Goal: Task Accomplishment & Management: Manage account settings

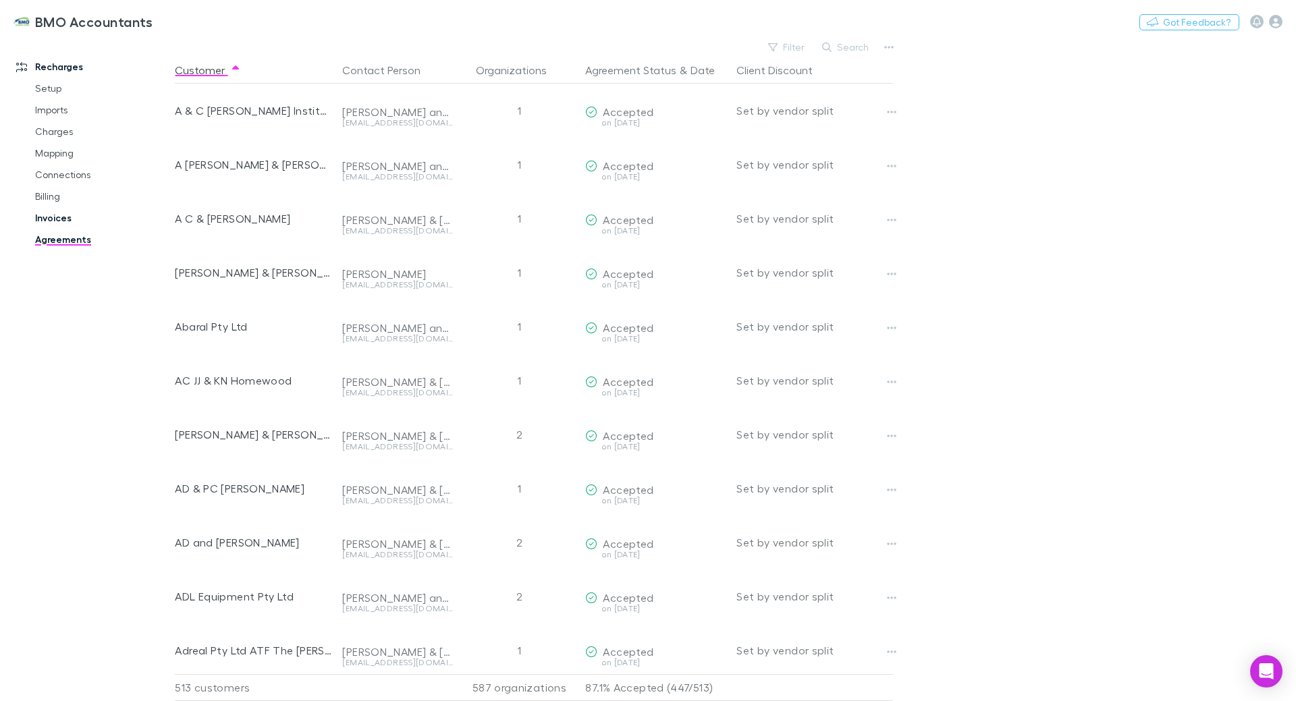
click at [49, 215] on link "Invoices" at bounding box center [102, 218] width 161 height 22
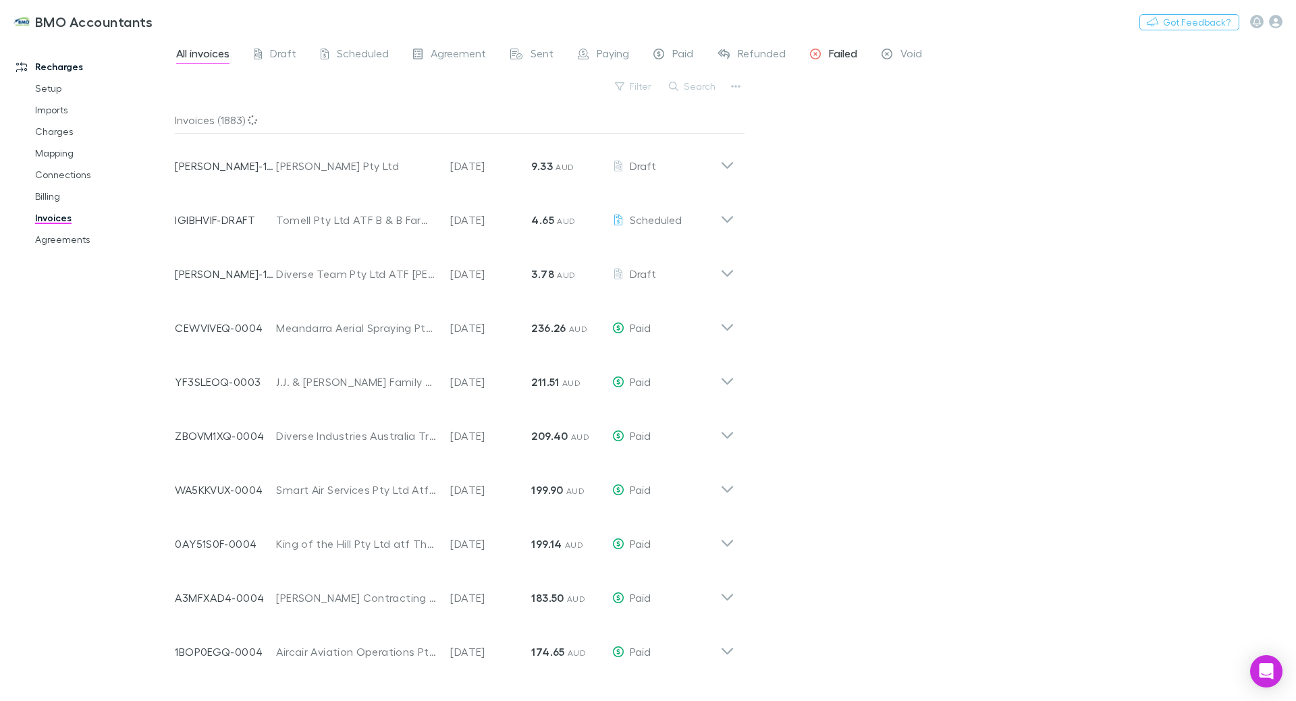
click at [833, 58] on span "Failed" at bounding box center [843, 56] width 28 height 18
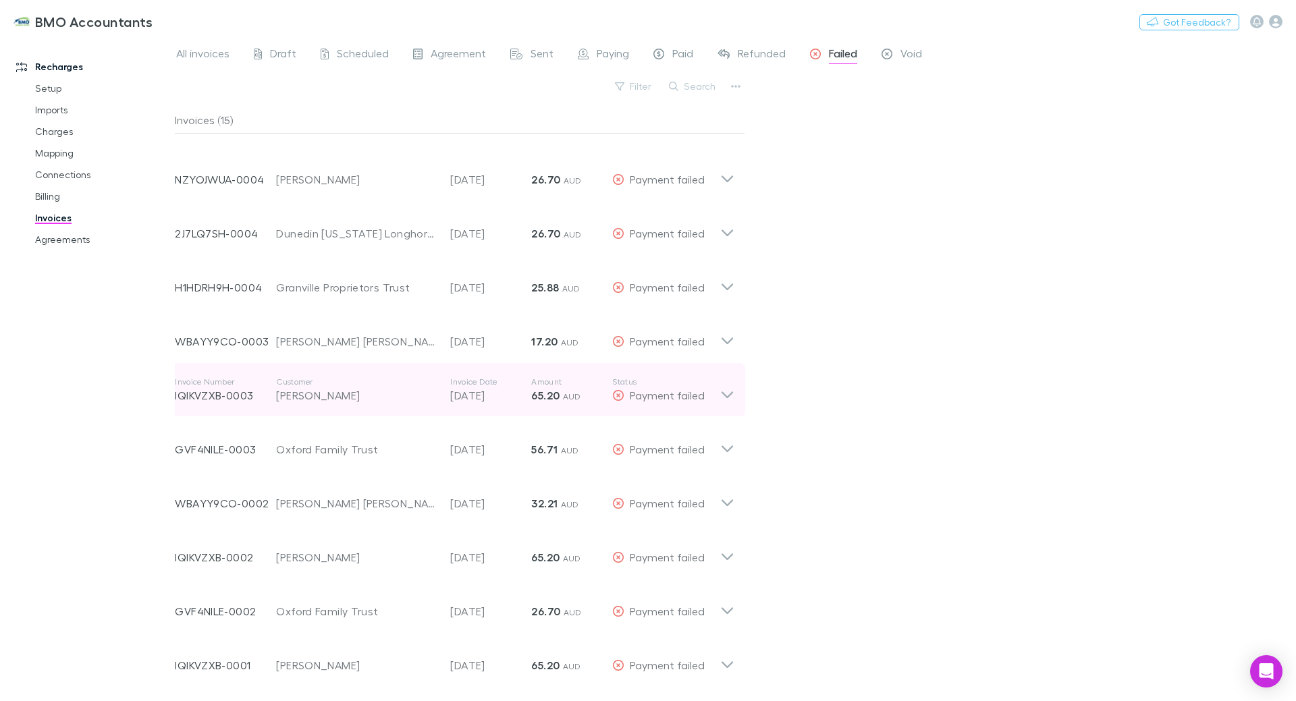
scroll to position [253, 0]
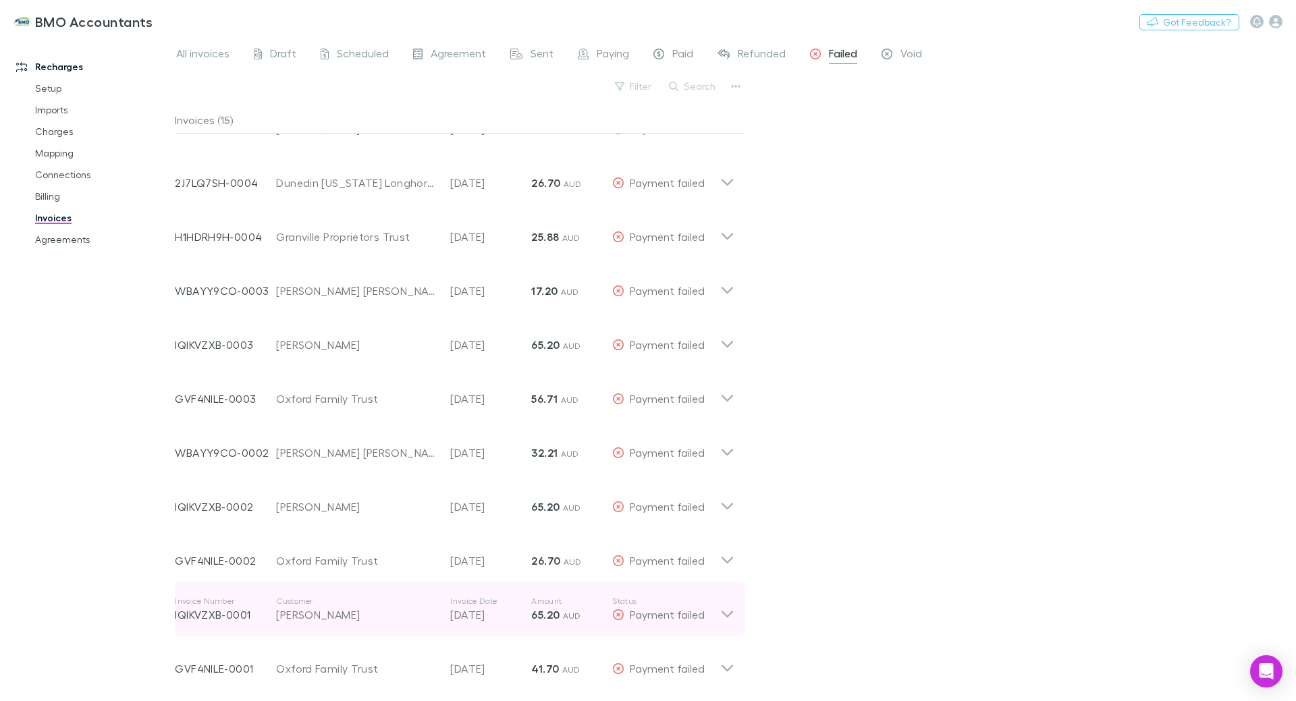
click at [723, 611] on icon at bounding box center [727, 609] width 14 height 27
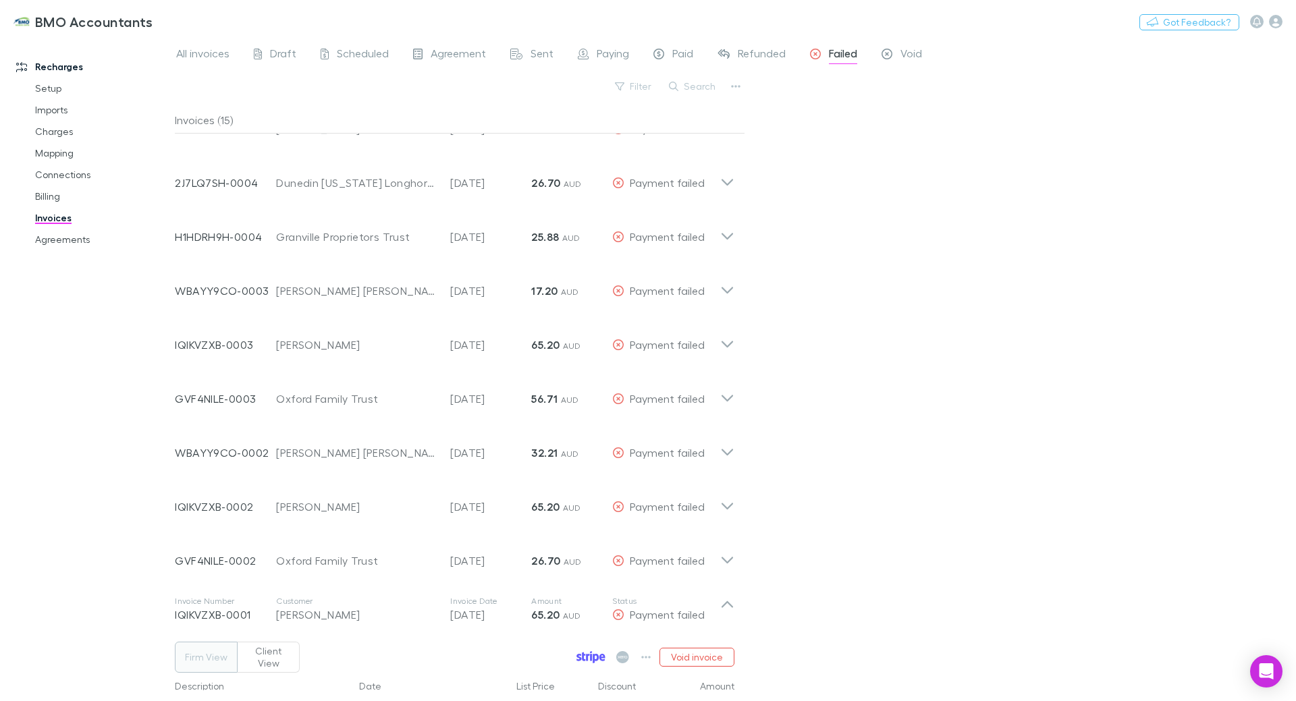
click at [589, 654] on icon at bounding box center [587, 657] width 3 height 7
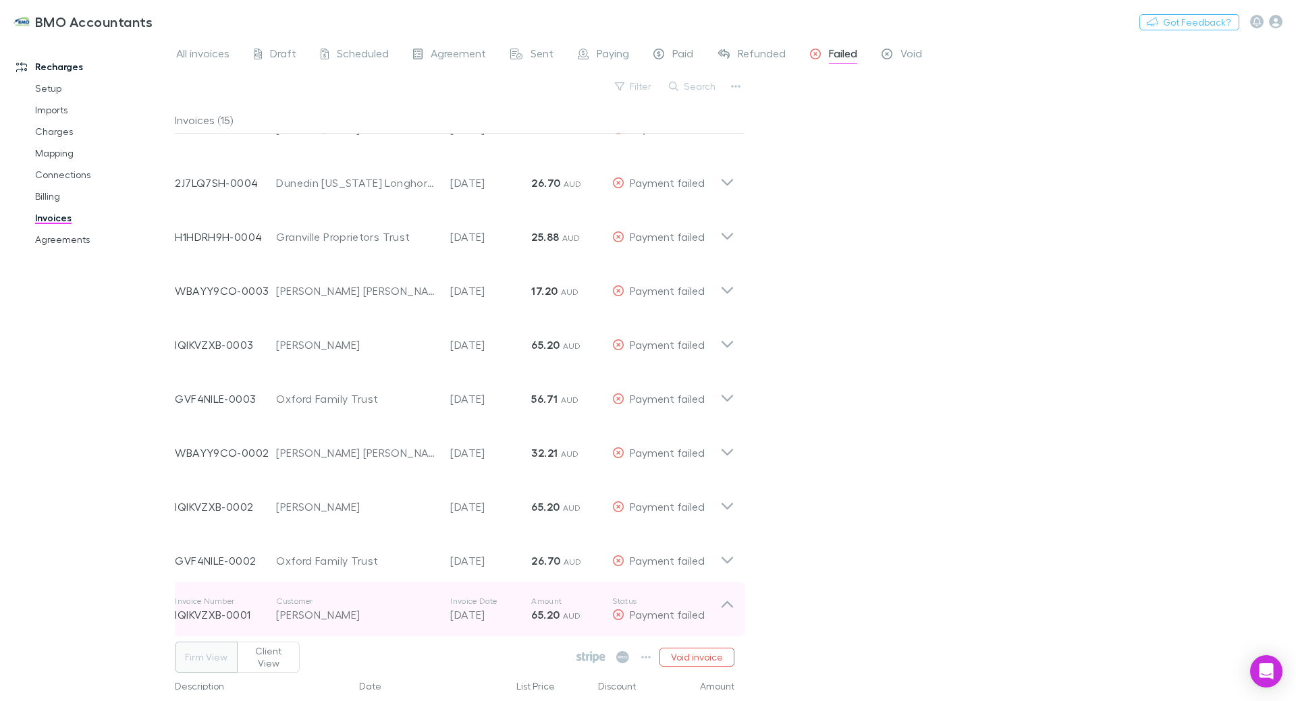
scroll to position [321, 0]
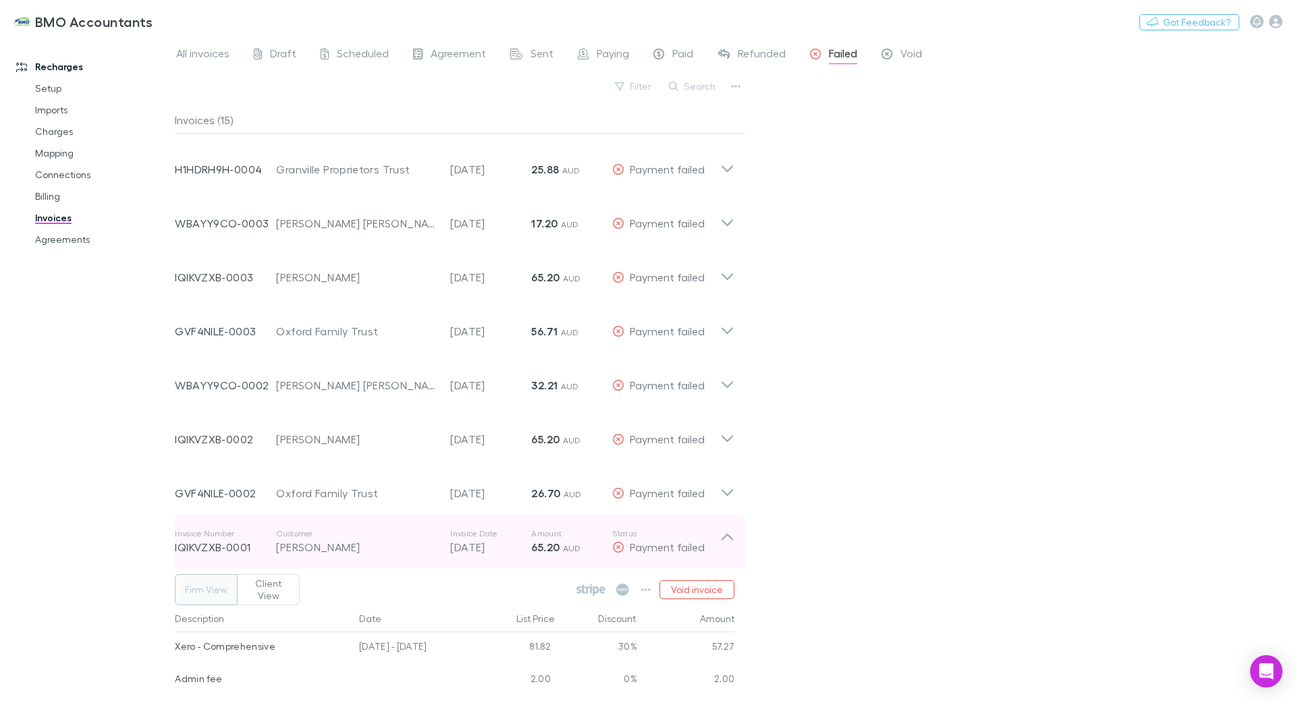
click at [723, 532] on icon at bounding box center [727, 541] width 14 height 27
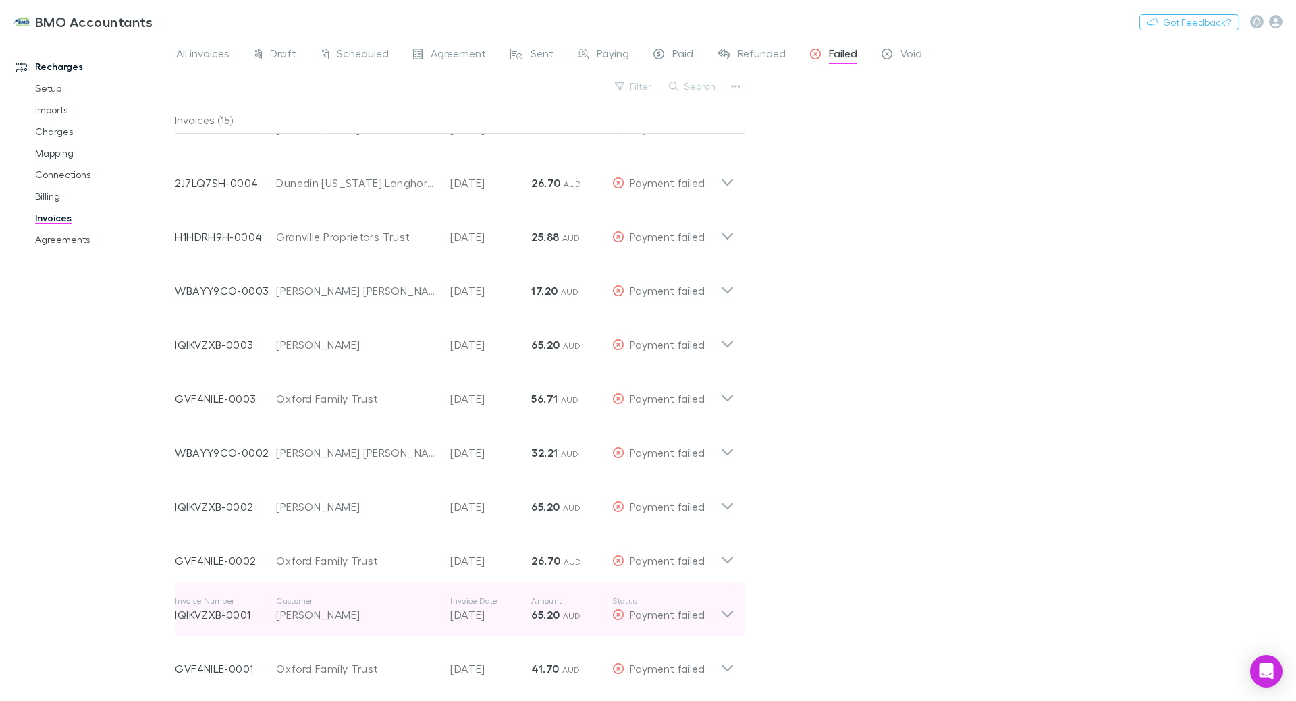
scroll to position [253, 0]
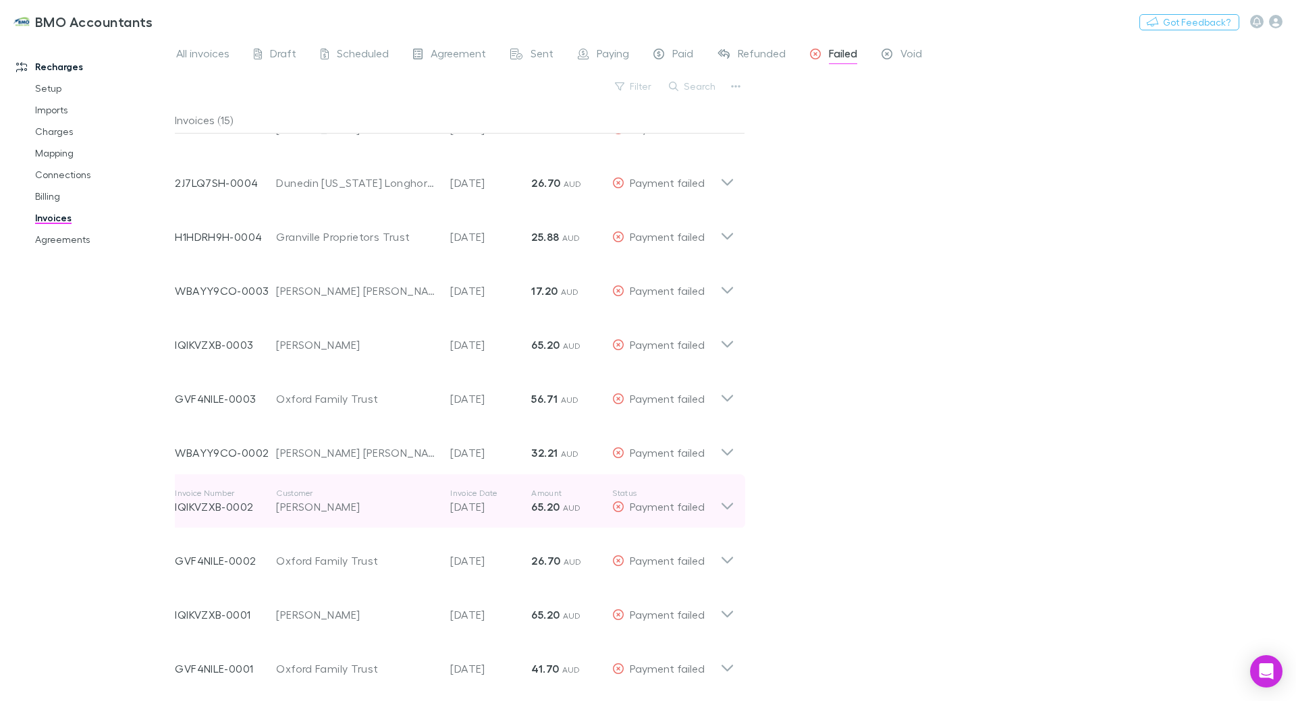
click at [730, 504] on icon at bounding box center [727, 501] width 14 height 27
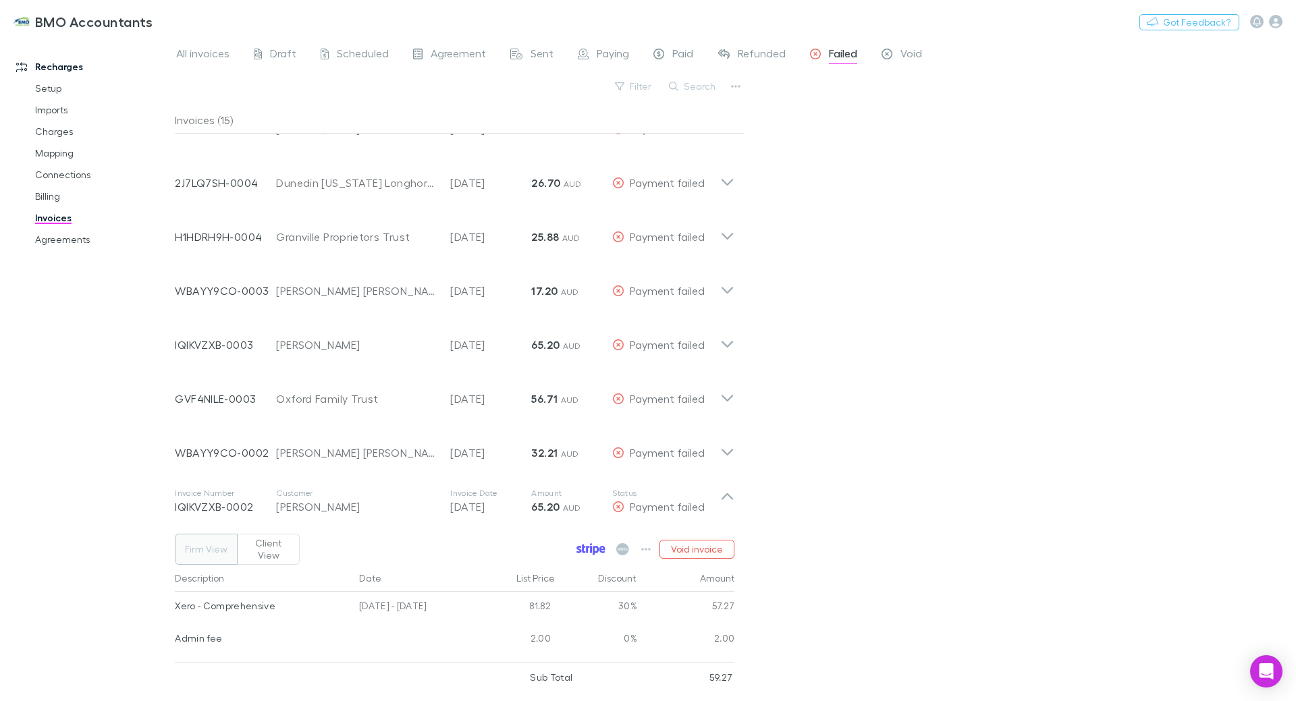
click at [584, 545] on icon at bounding box center [583, 549] width 3 height 9
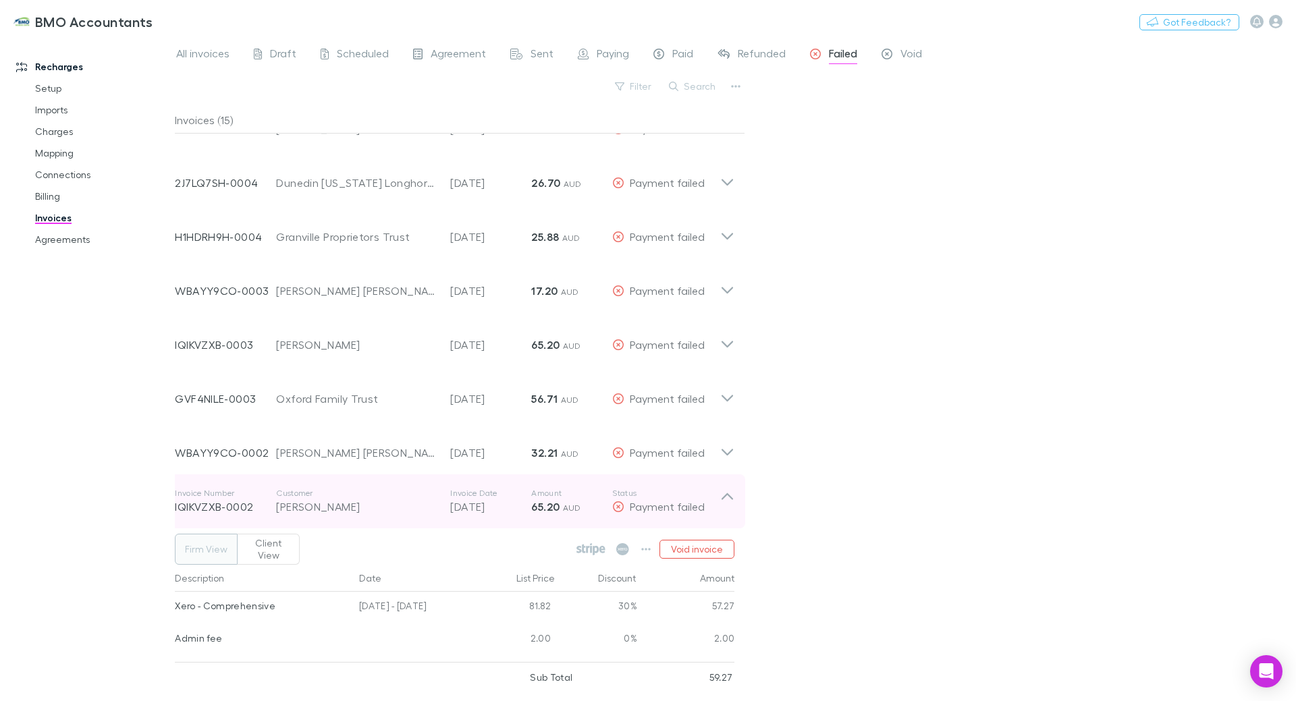
click at [726, 494] on icon at bounding box center [726, 496] width 11 height 7
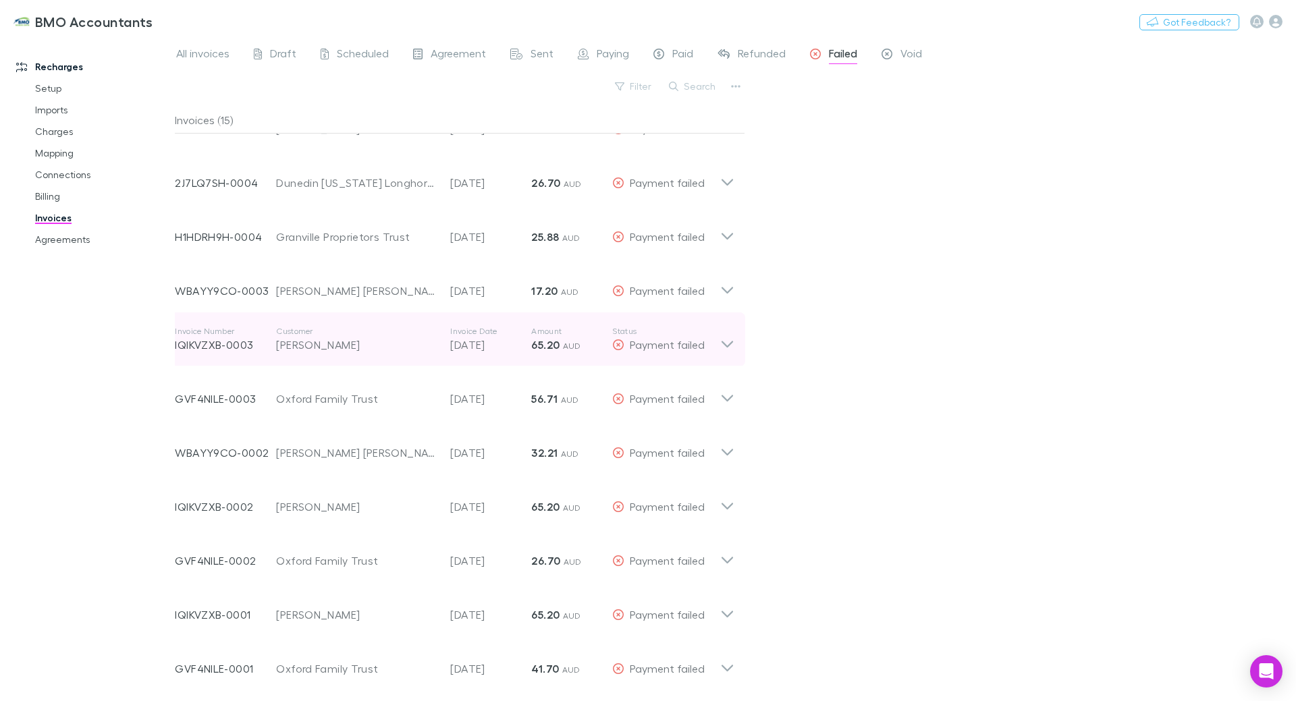
click at [727, 341] on icon at bounding box center [727, 339] width 14 height 27
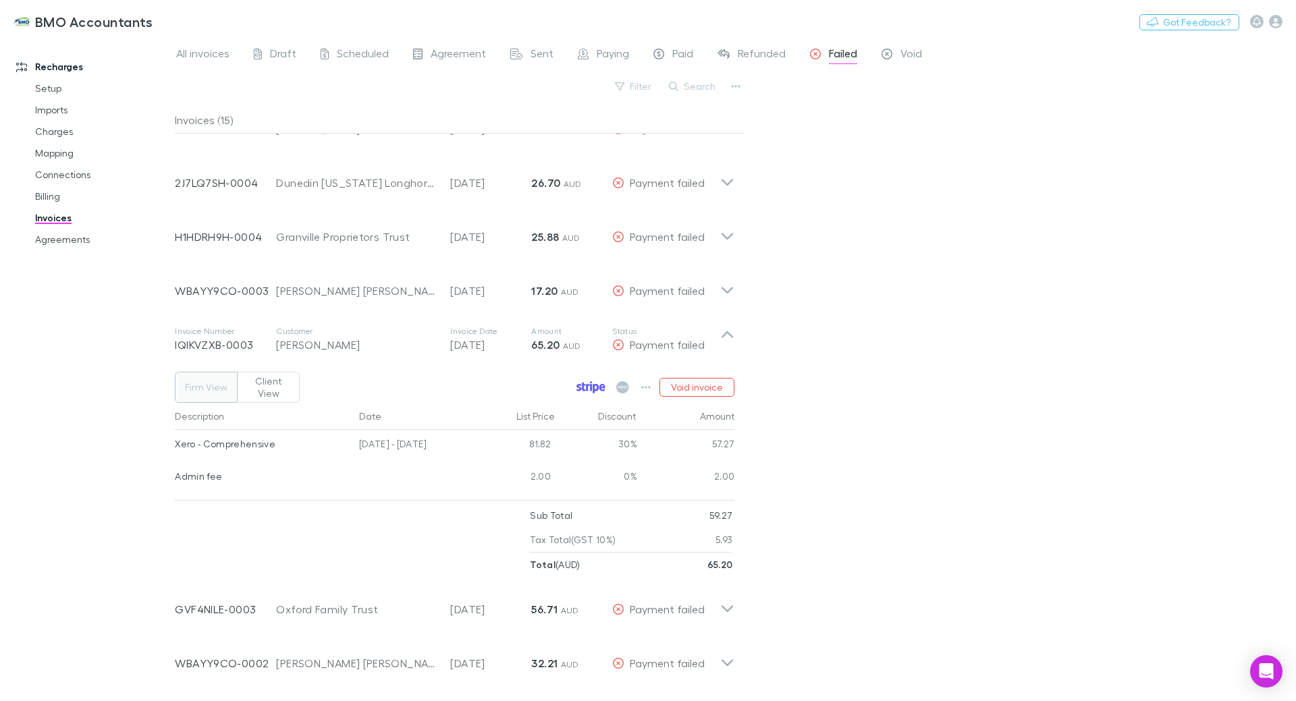
click at [587, 383] on icon at bounding box center [590, 387] width 29 height 12
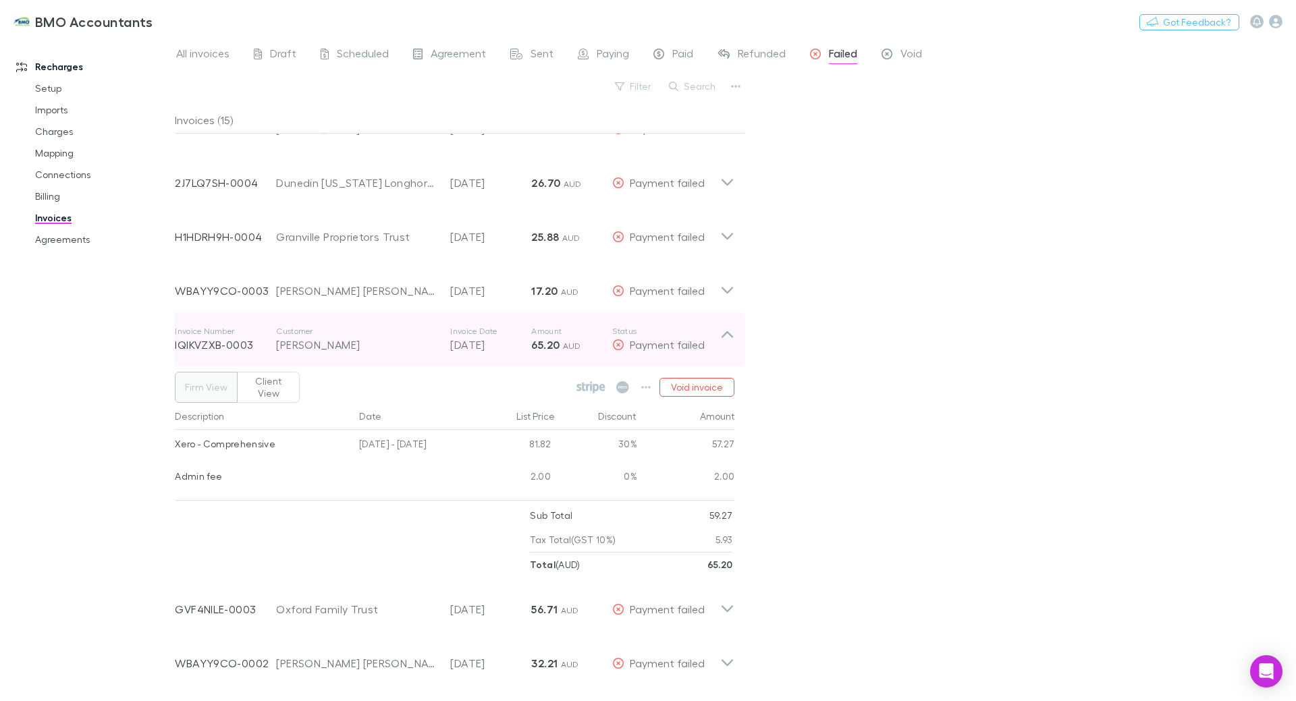
click at [728, 333] on icon at bounding box center [726, 334] width 11 height 7
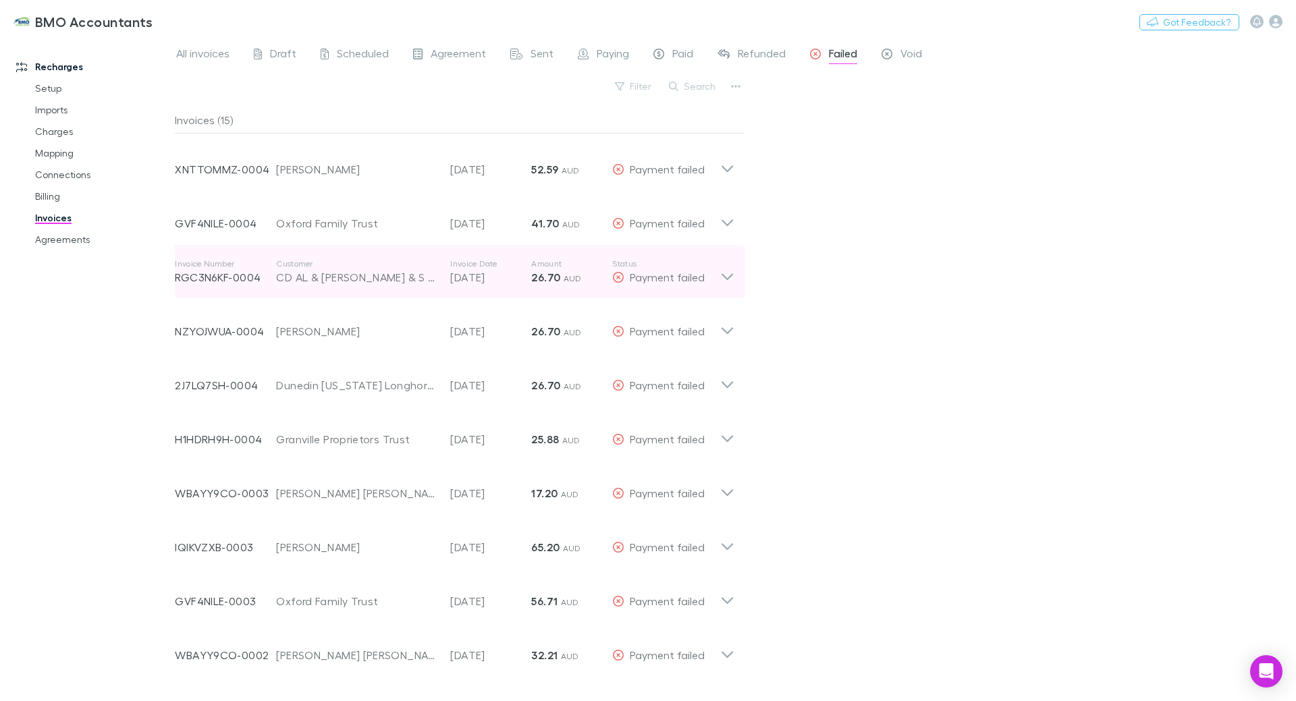
scroll to position [0, 0]
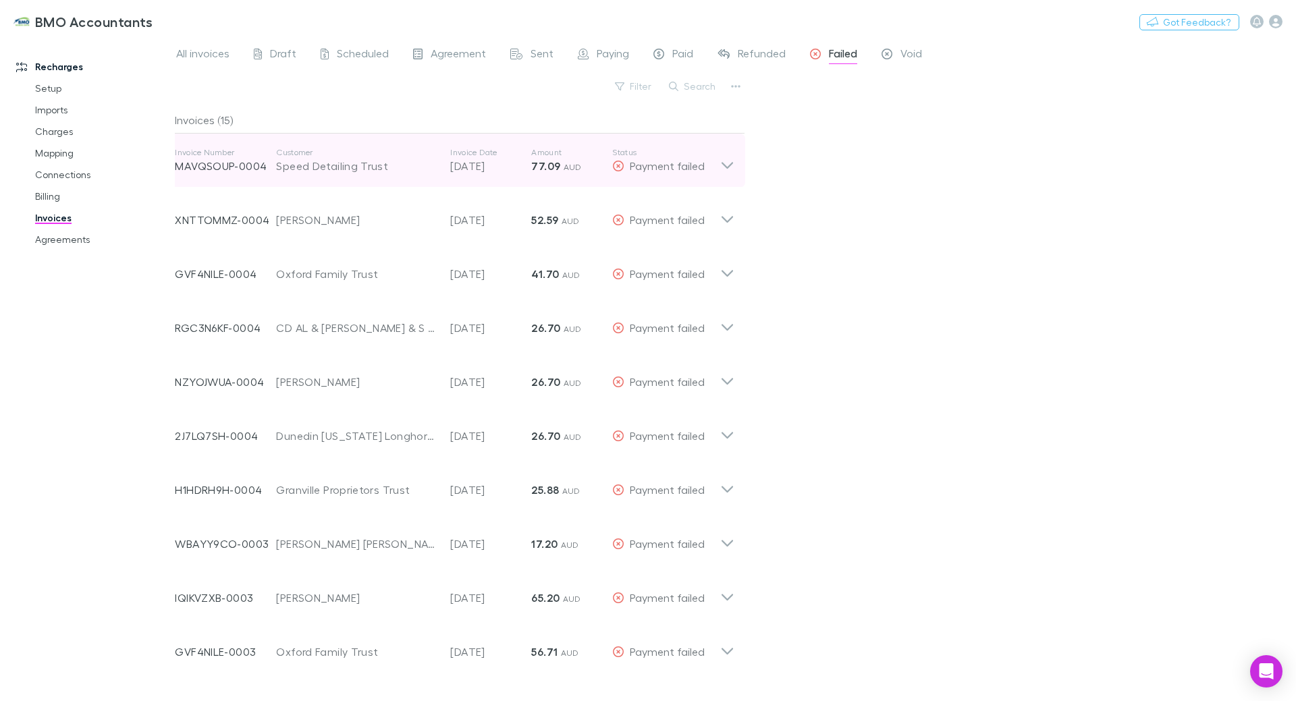
click at [729, 167] on icon at bounding box center [726, 165] width 11 height 7
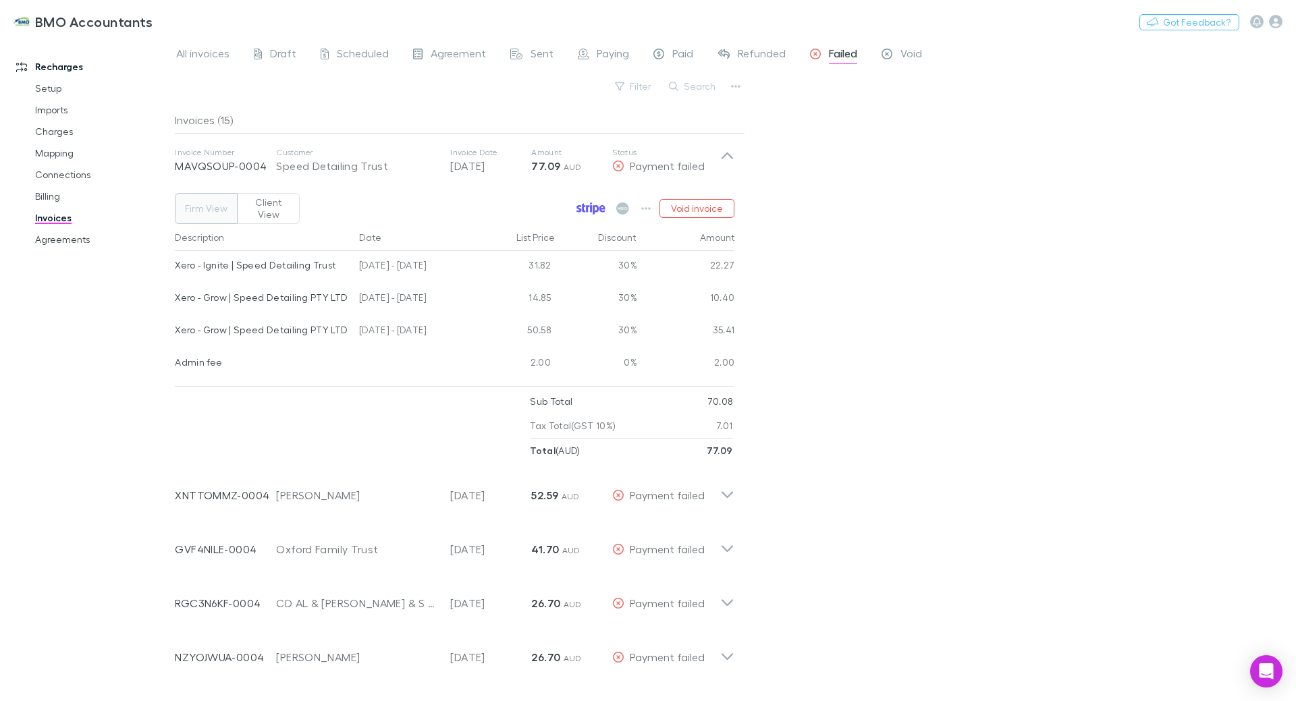
click at [589, 205] on icon at bounding box center [587, 208] width 3 height 7
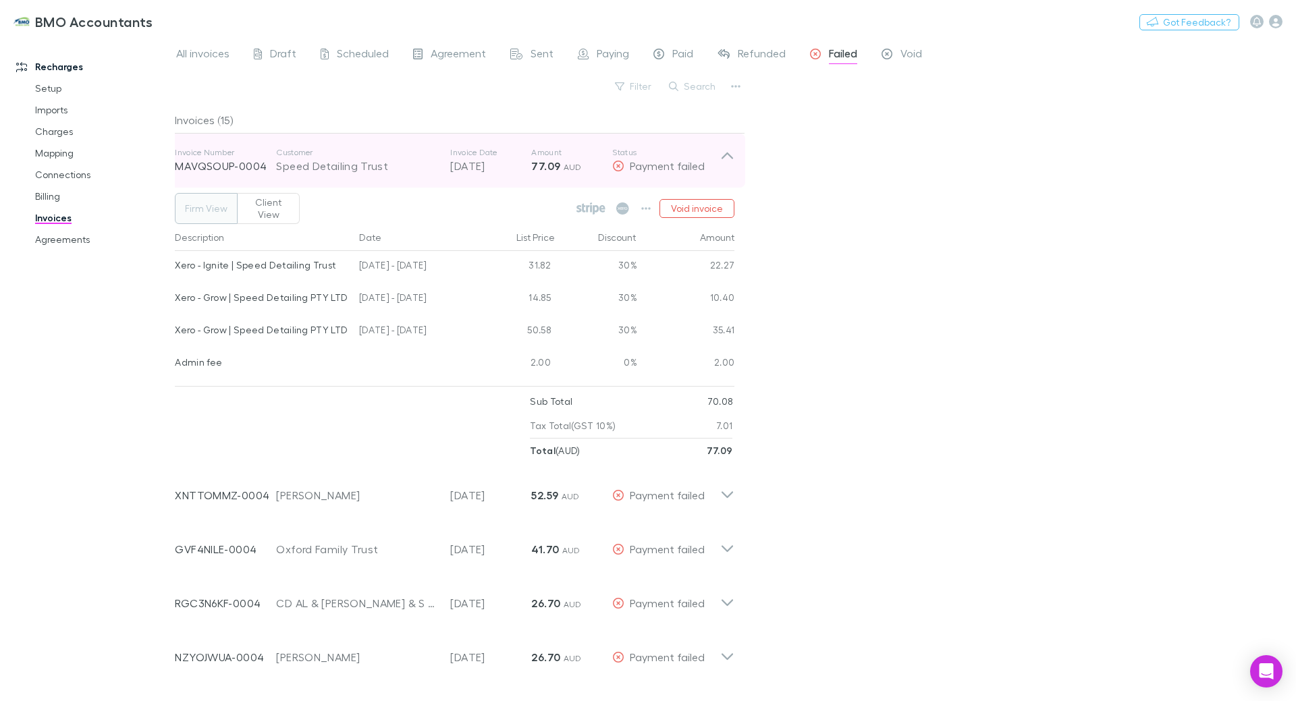
click at [726, 152] on icon at bounding box center [727, 160] width 14 height 27
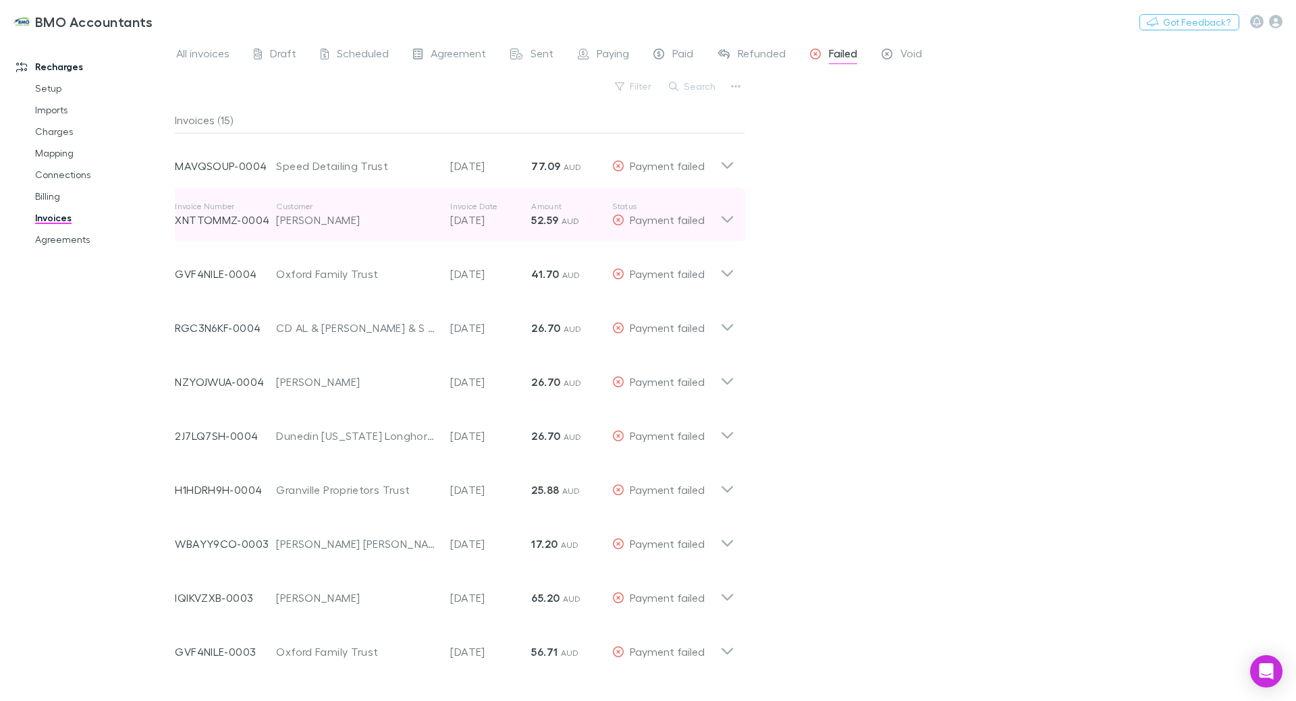
click at [724, 219] on icon at bounding box center [726, 219] width 11 height 7
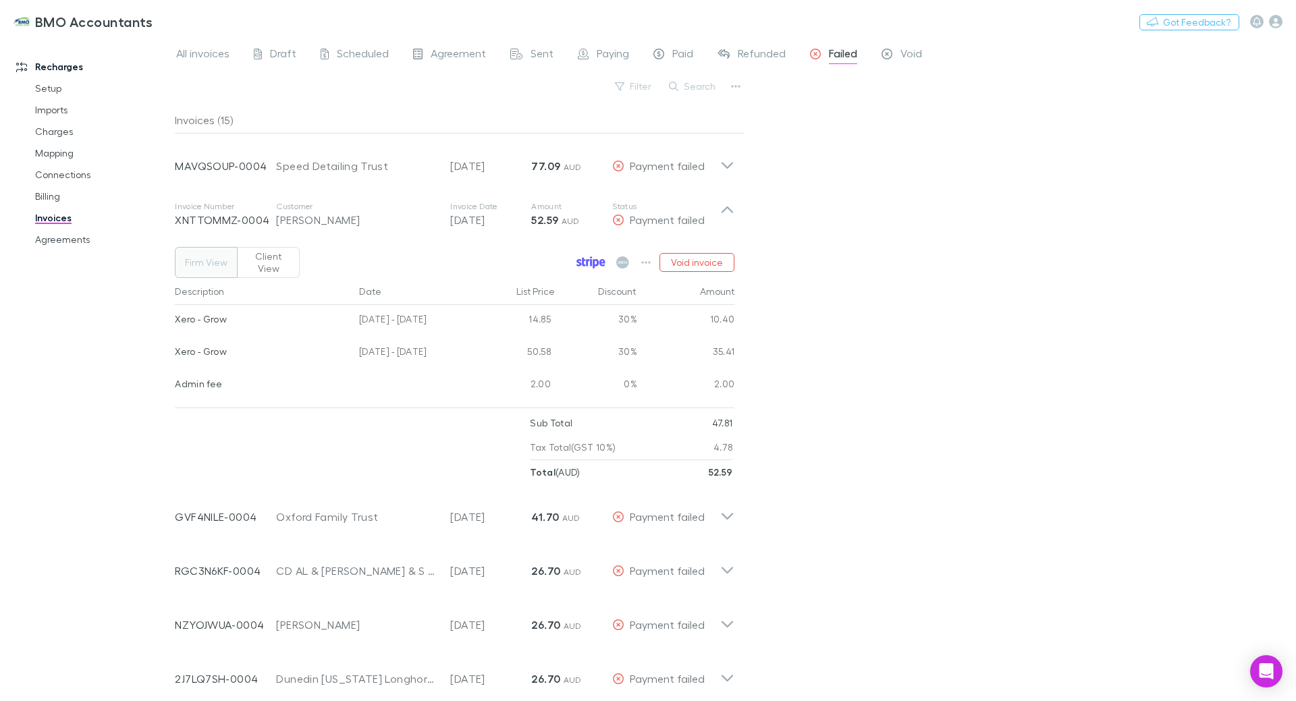
click at [582, 259] on icon at bounding box center [579, 262] width 5 height 7
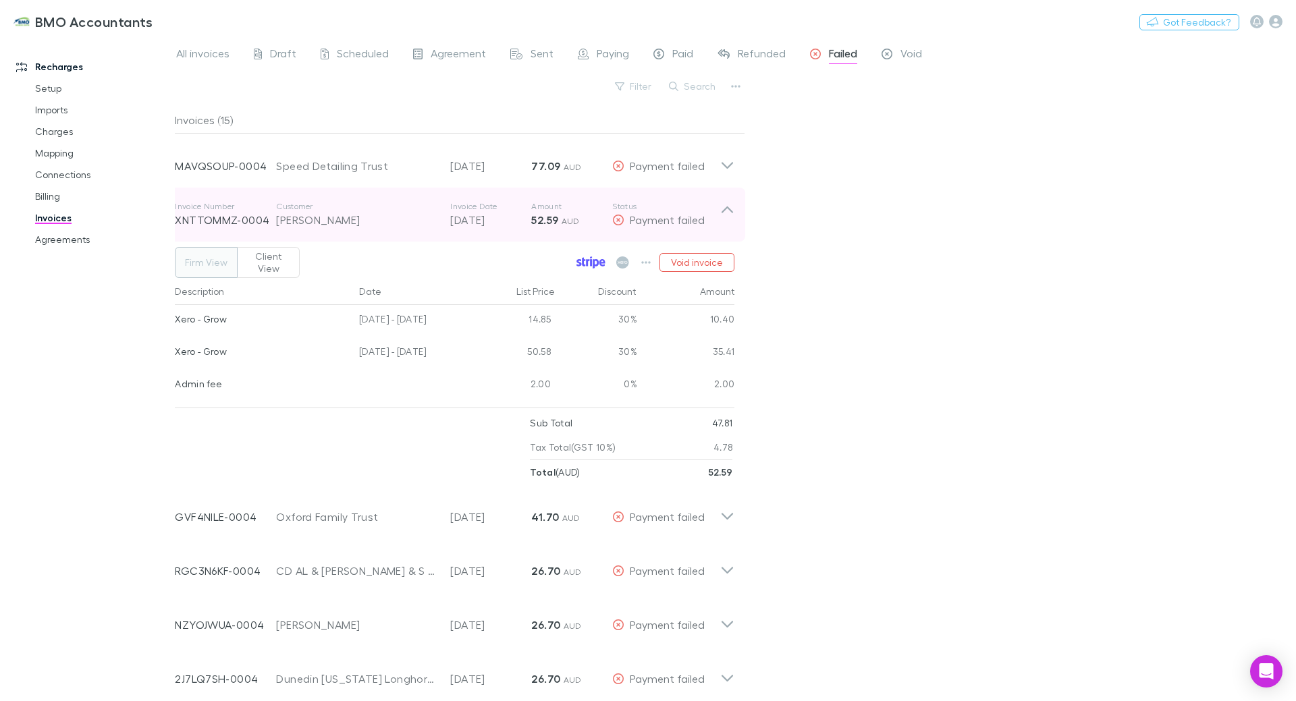
click at [728, 209] on icon at bounding box center [726, 210] width 11 height 7
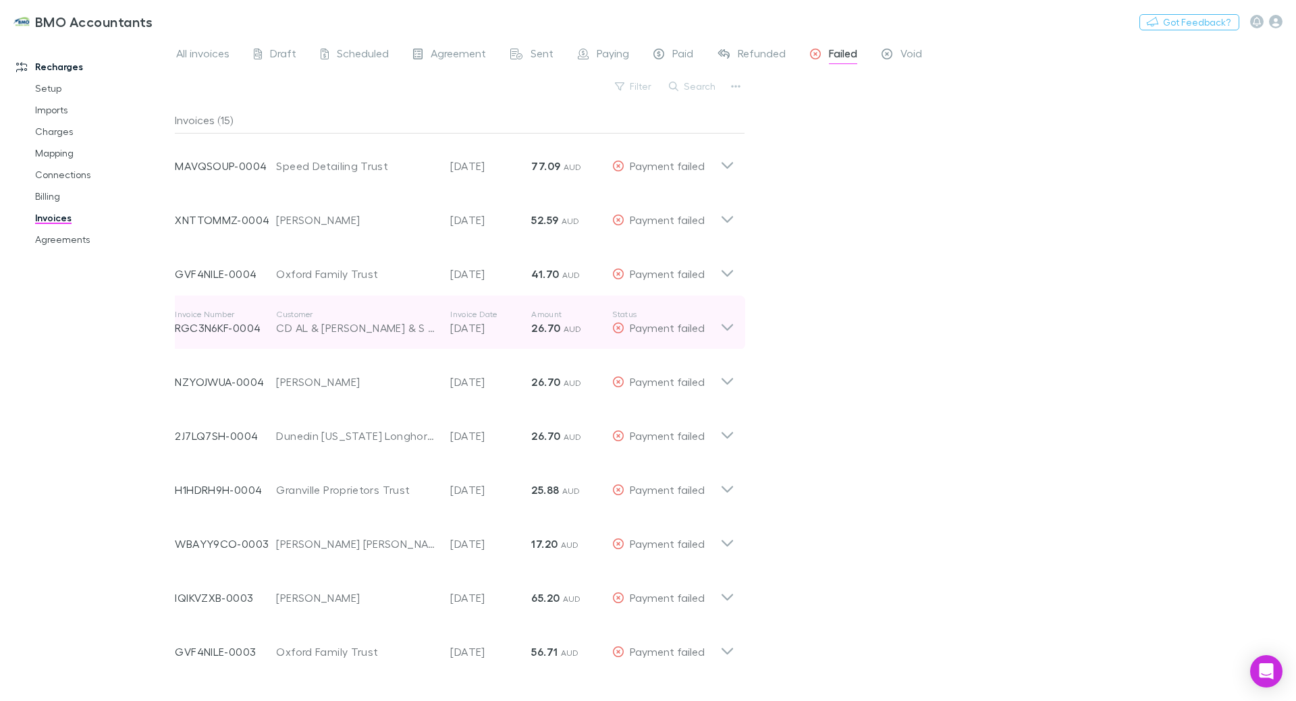
click at [726, 327] on icon at bounding box center [726, 327] width 11 height 7
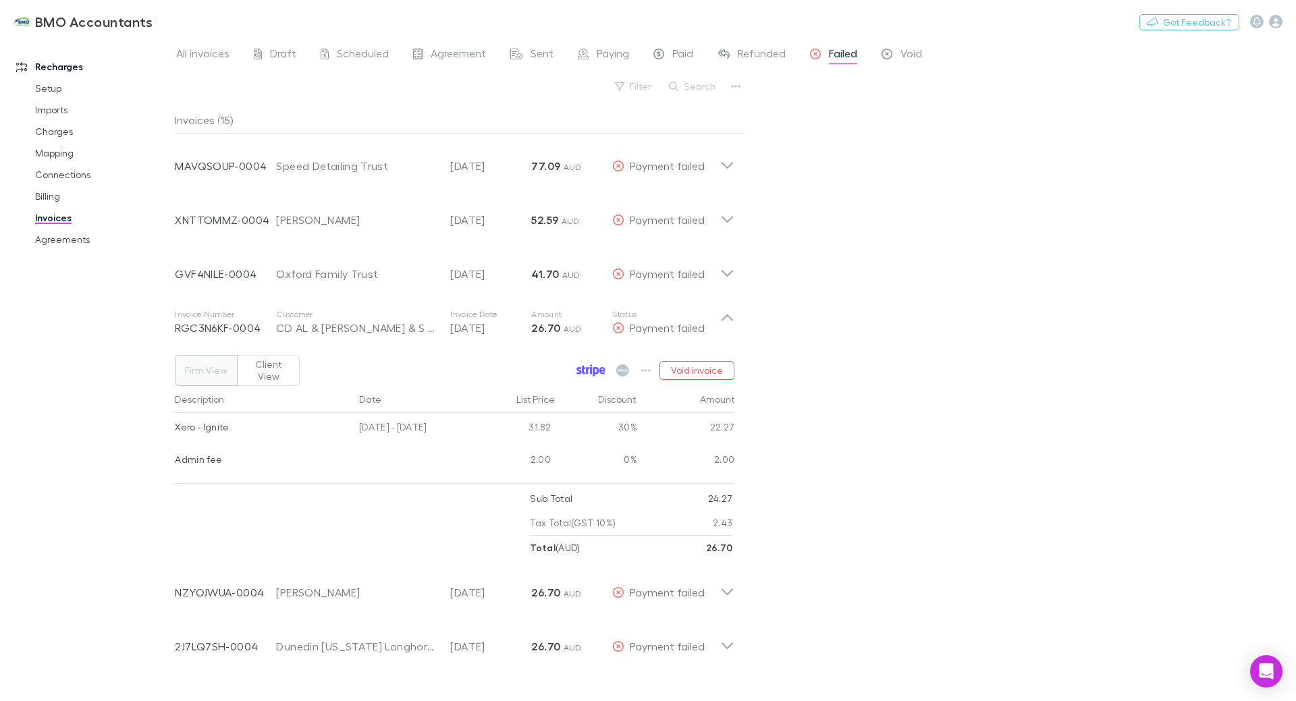
click at [592, 364] on icon at bounding box center [592, 365] width 2 height 2
click at [648, 365] on icon "button" at bounding box center [645, 370] width 9 height 11
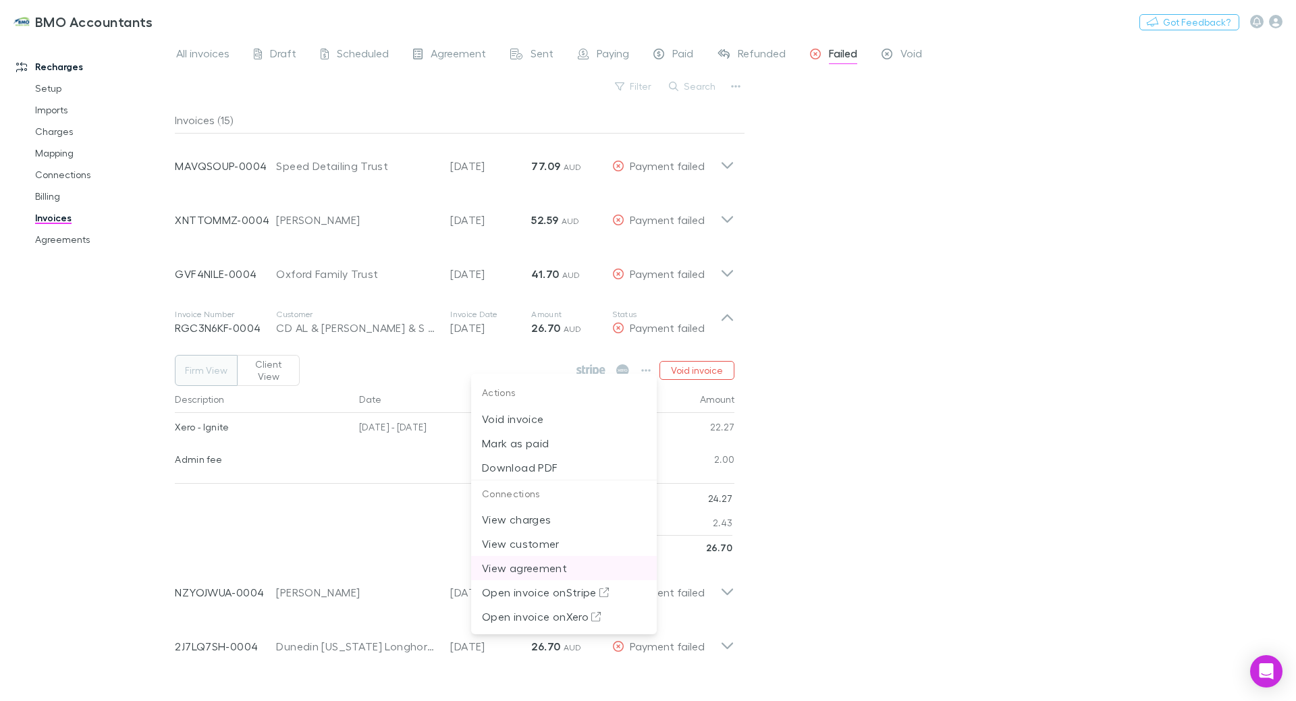
click at [558, 569] on p "View agreement" at bounding box center [564, 568] width 164 height 16
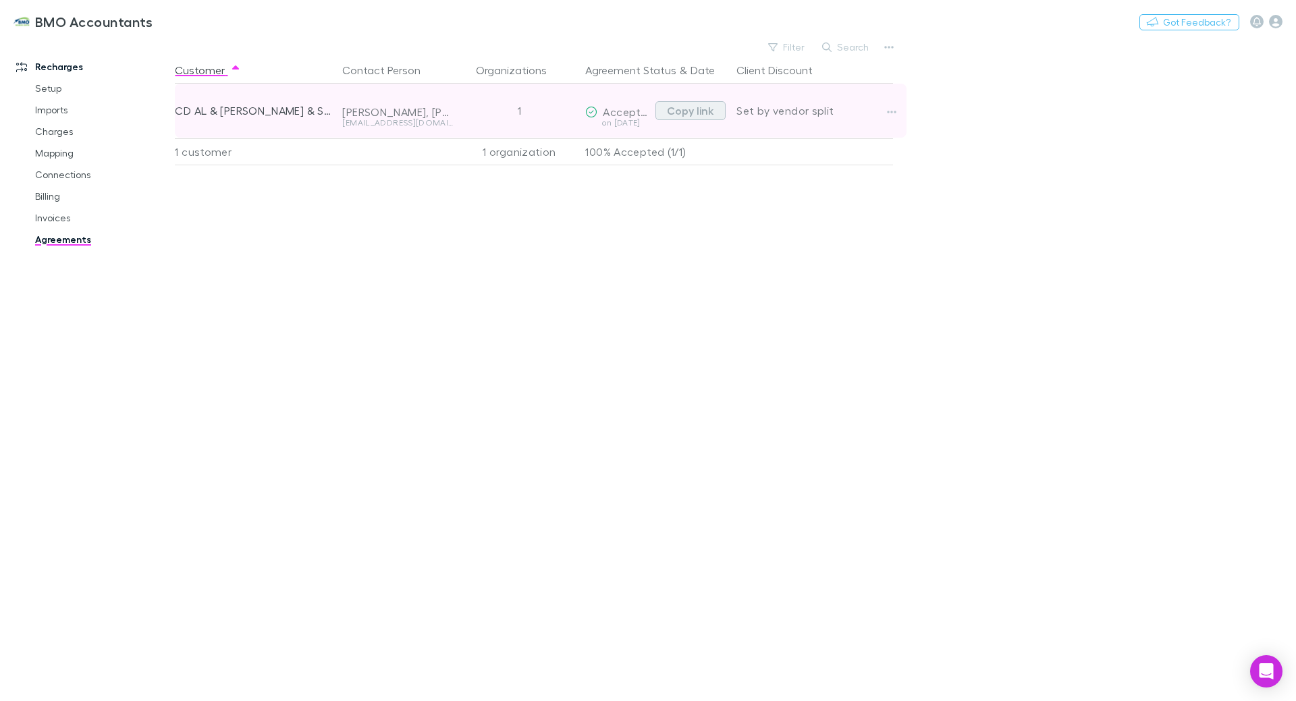
click at [700, 109] on button "Copy link" at bounding box center [690, 110] width 70 height 19
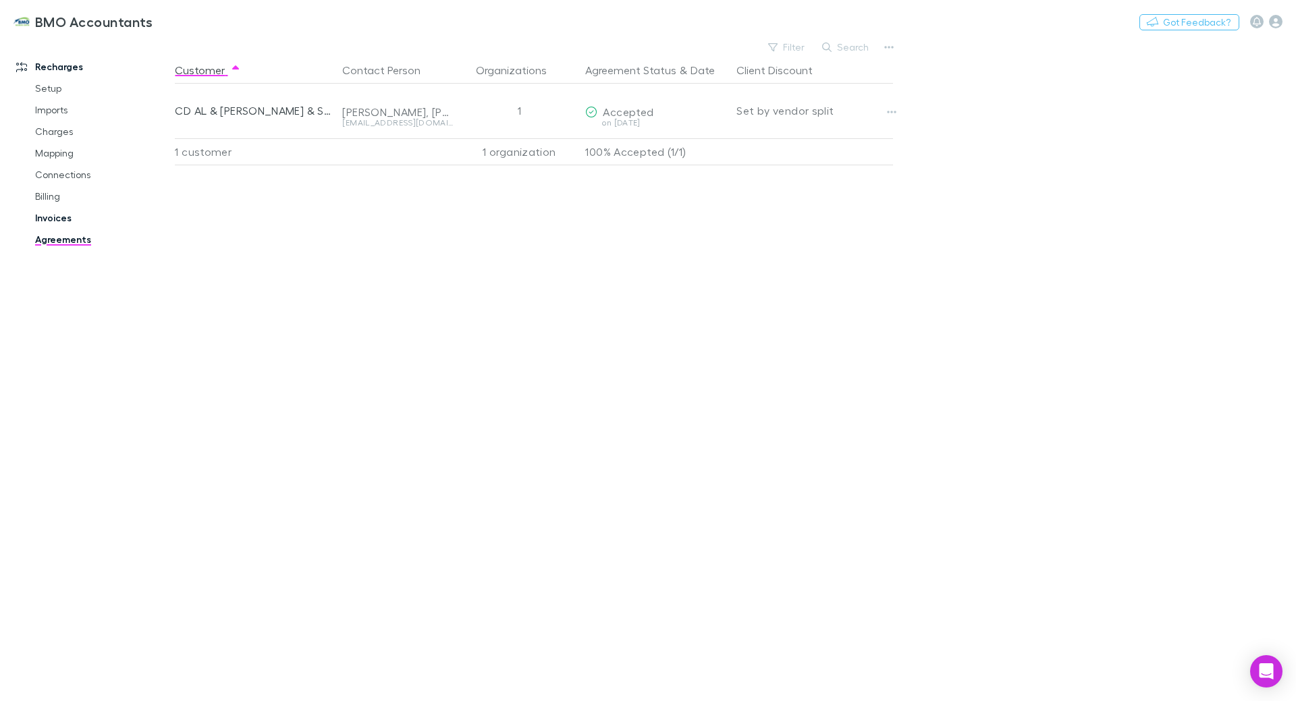
click at [58, 221] on link "Invoices" at bounding box center [102, 218] width 161 height 22
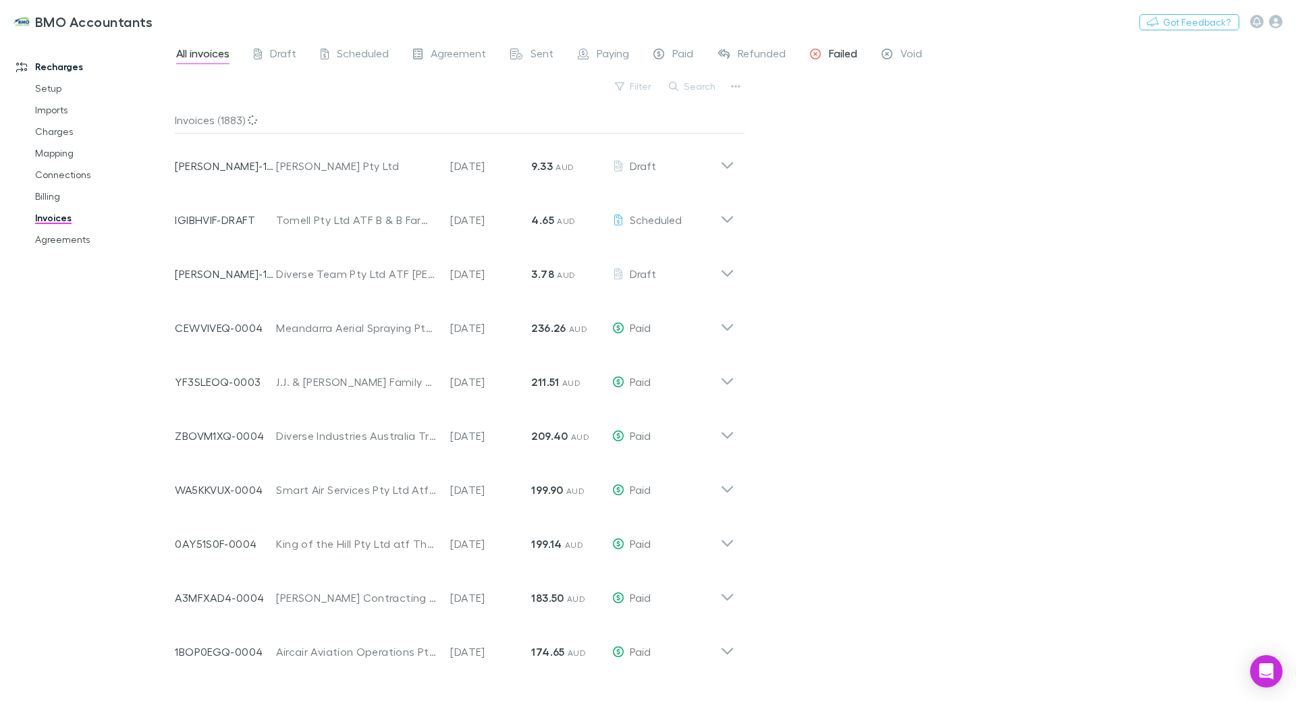
click at [846, 55] on span "Failed" at bounding box center [843, 56] width 28 height 18
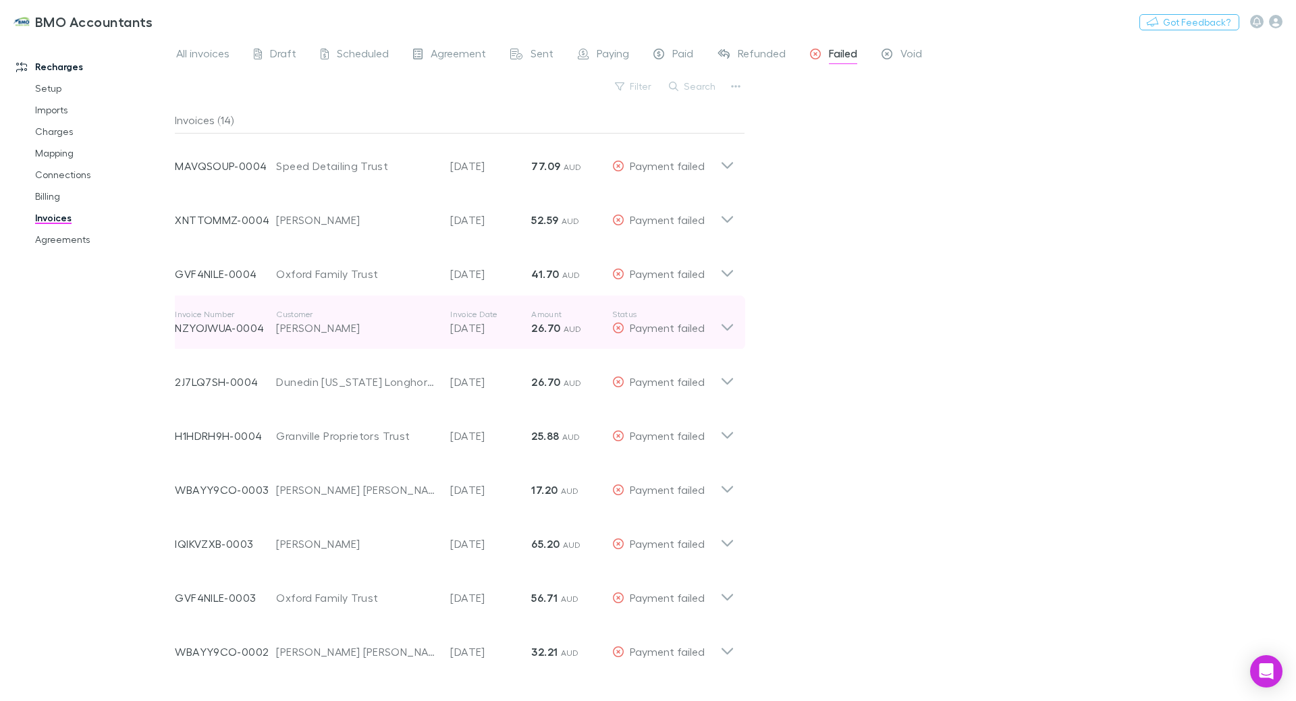
click at [731, 328] on icon at bounding box center [727, 322] width 14 height 27
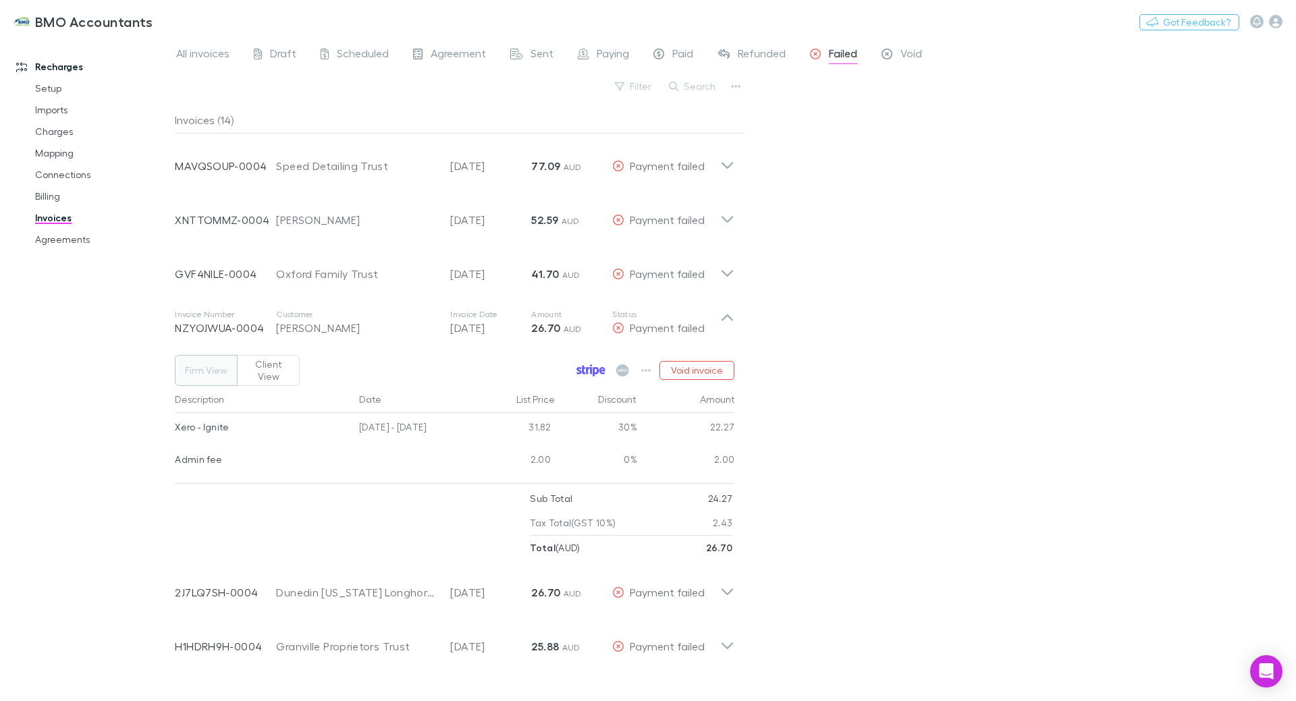
click at [597, 368] on icon at bounding box center [596, 371] width 6 height 9
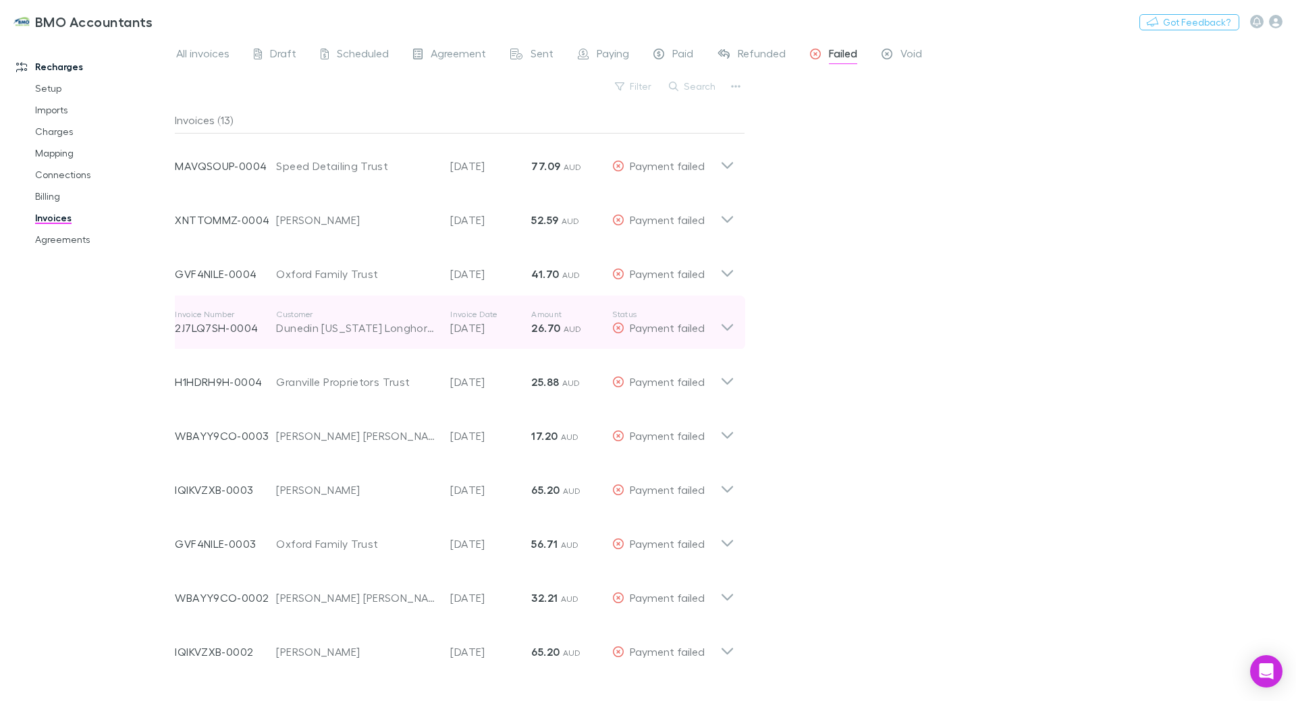
click at [730, 327] on icon at bounding box center [726, 327] width 11 height 7
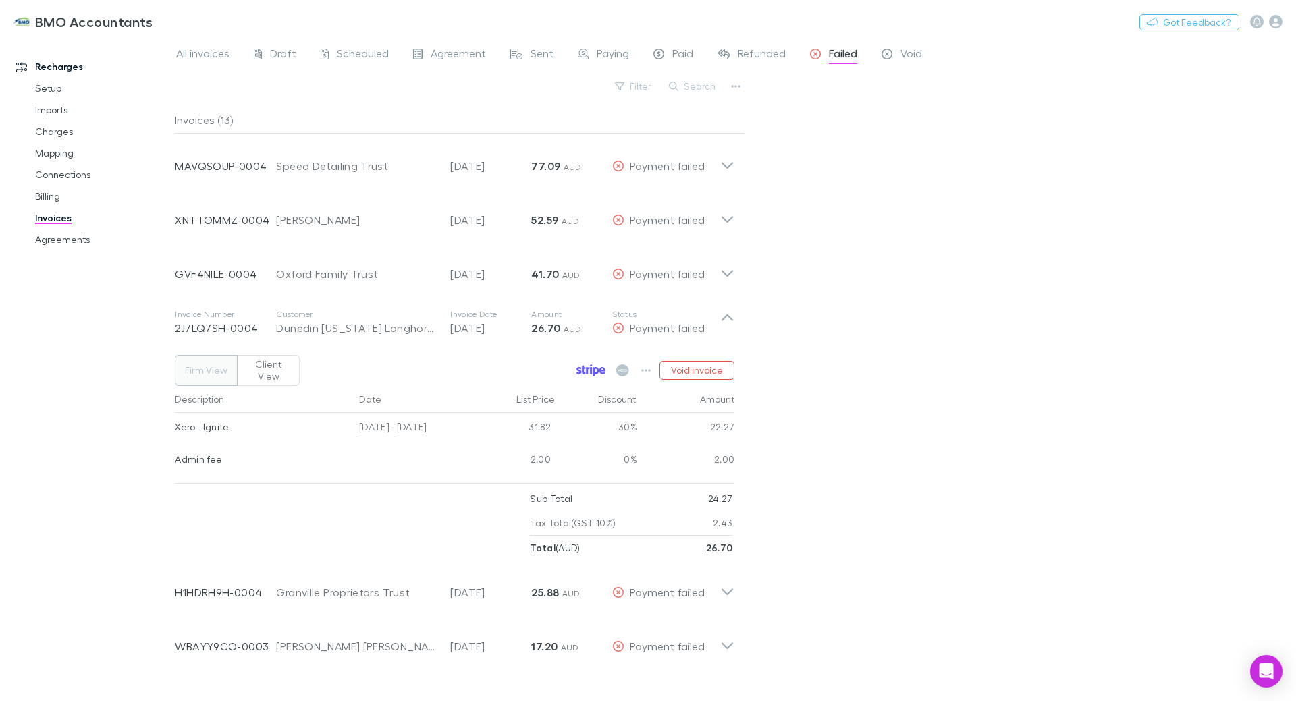
click at [589, 367] on icon at bounding box center [587, 370] width 3 height 7
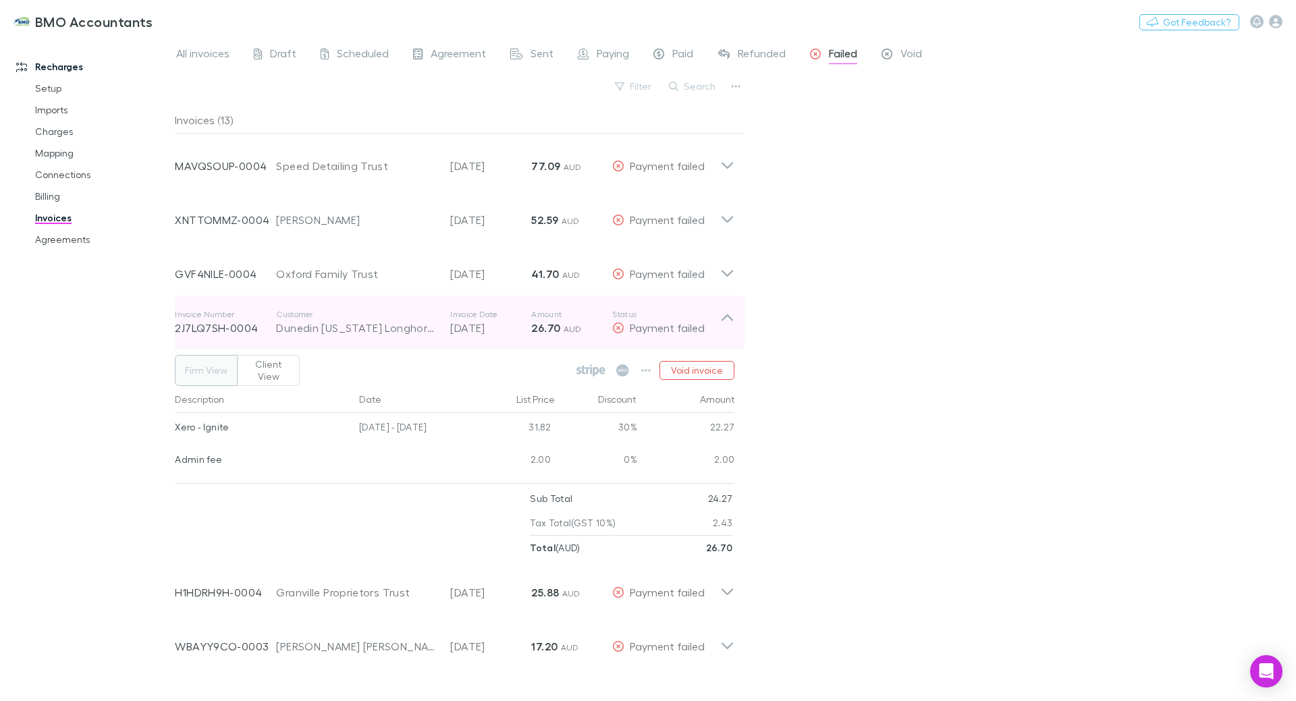
click at [731, 317] on icon at bounding box center [727, 322] width 14 height 27
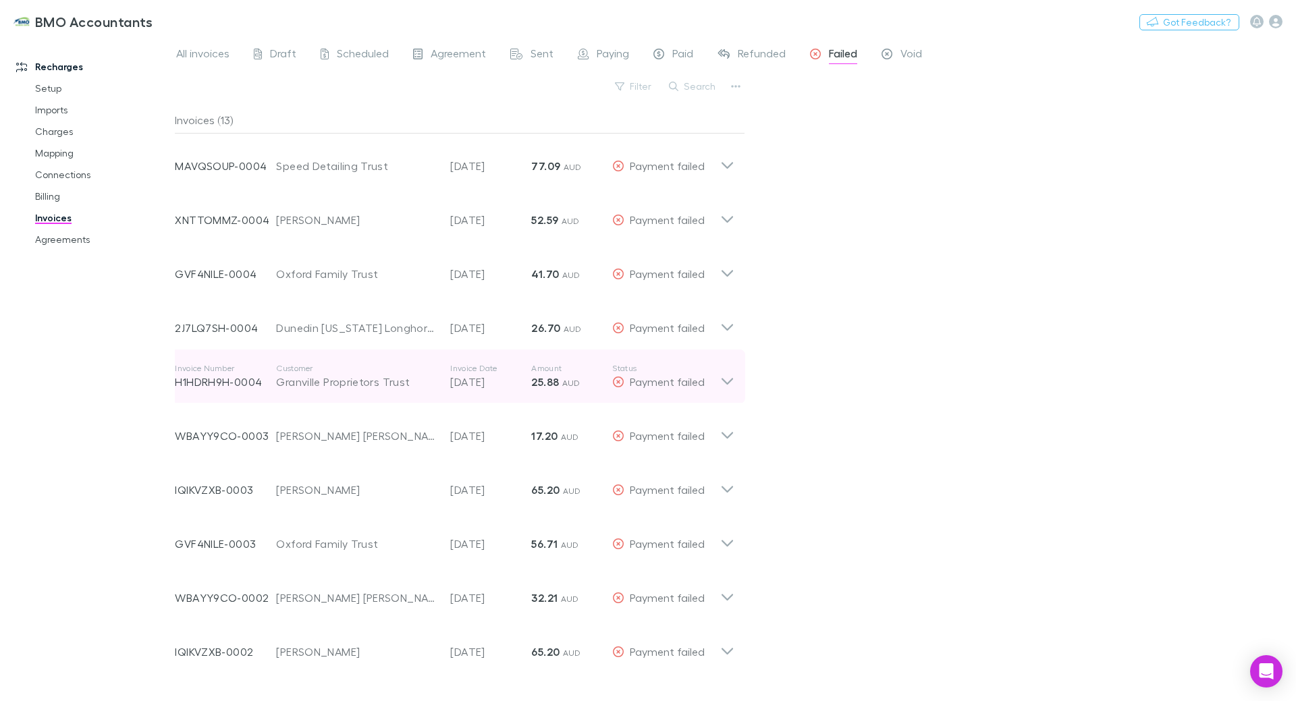
click at [728, 379] on icon at bounding box center [727, 376] width 14 height 27
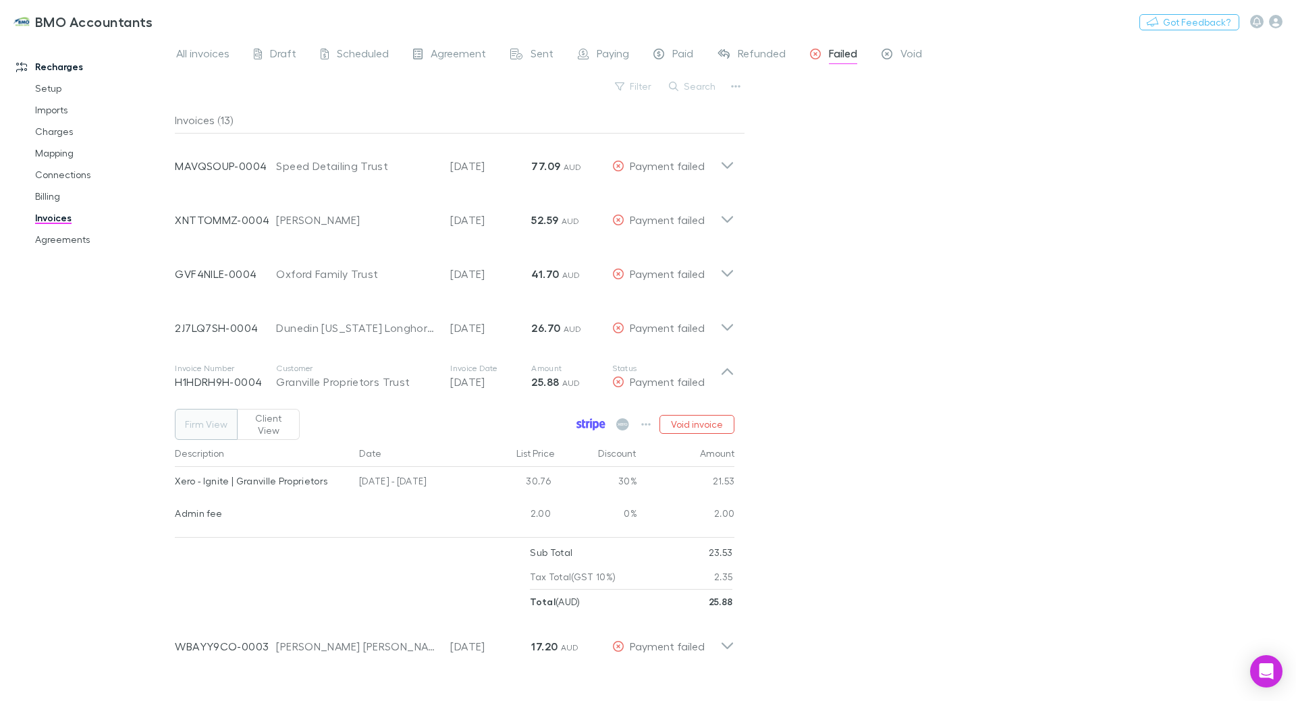
click at [577, 415] on link at bounding box center [591, 424] width 36 height 19
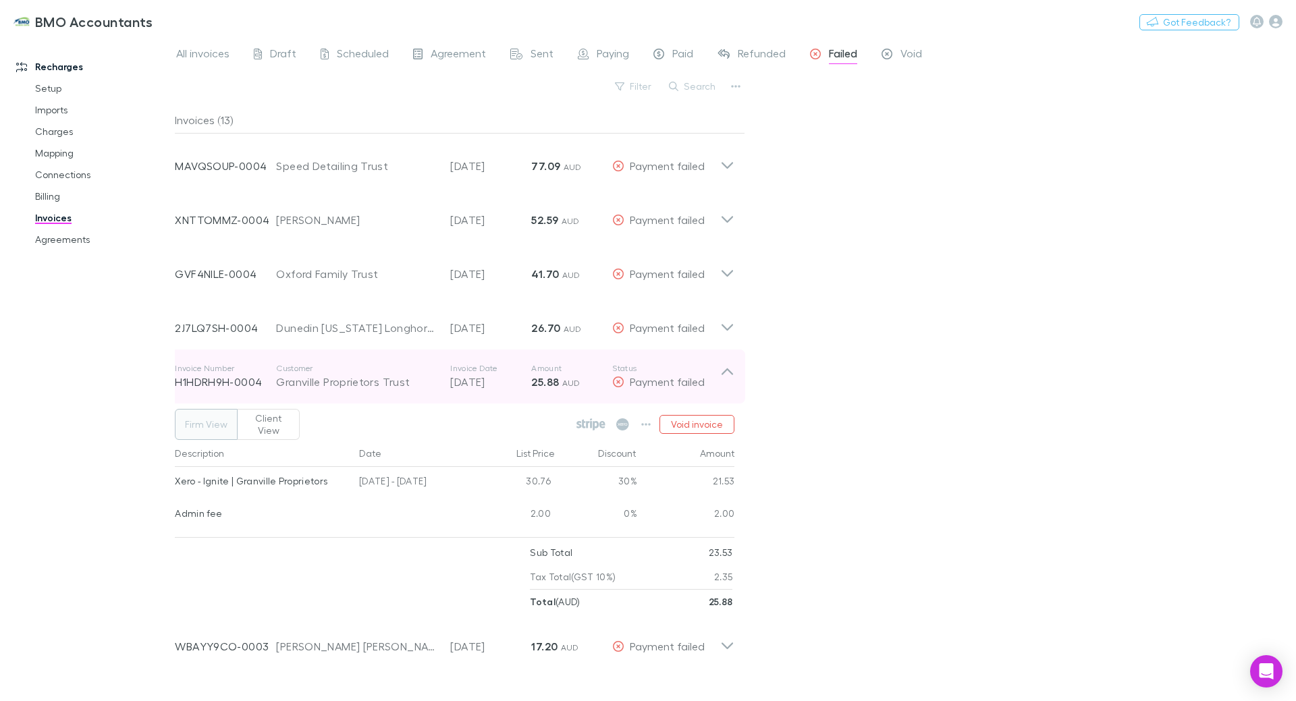
click at [725, 368] on icon at bounding box center [727, 376] width 14 height 27
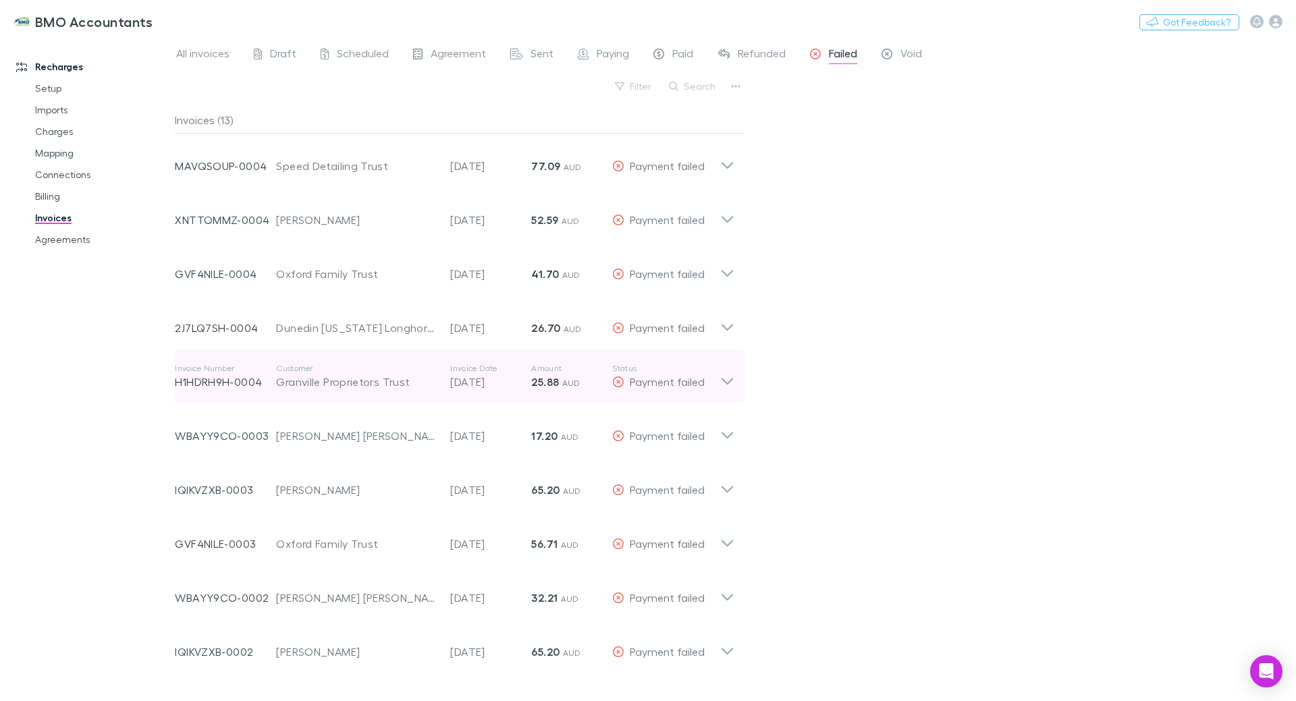
click at [730, 380] on icon at bounding box center [727, 376] width 14 height 27
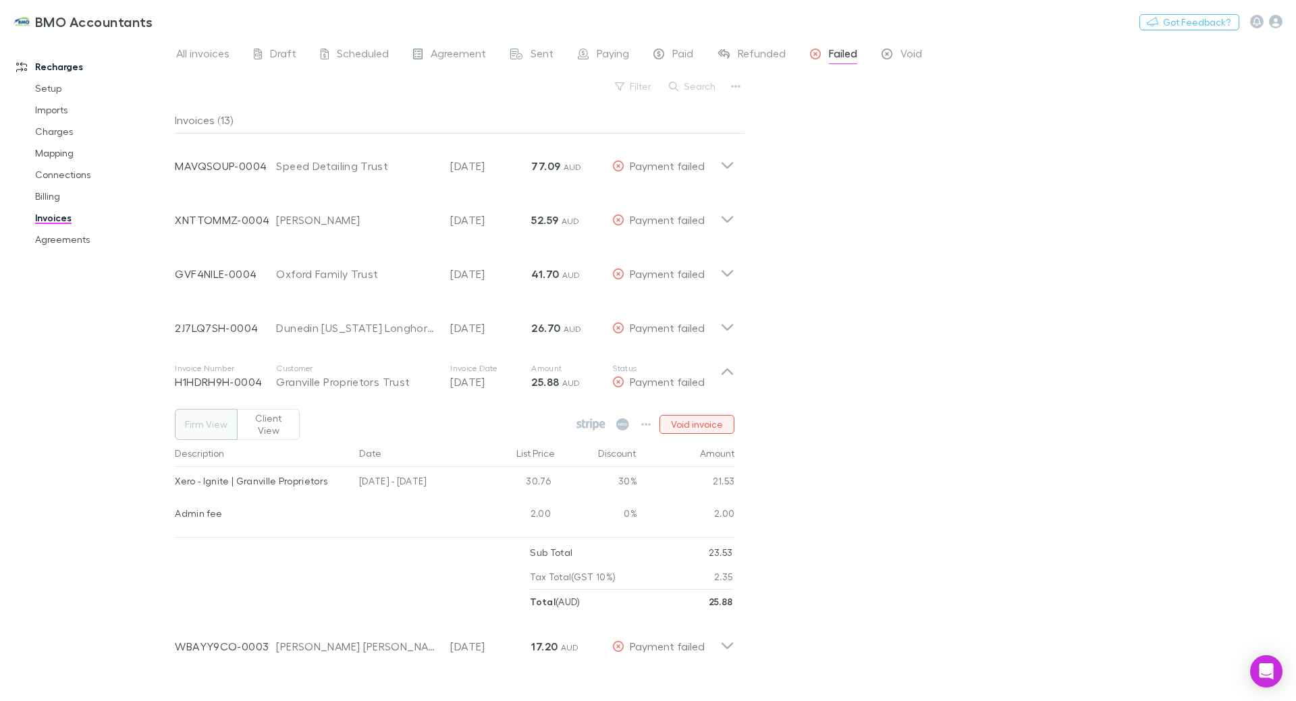
click at [688, 418] on button "Void invoice" at bounding box center [696, 424] width 75 height 19
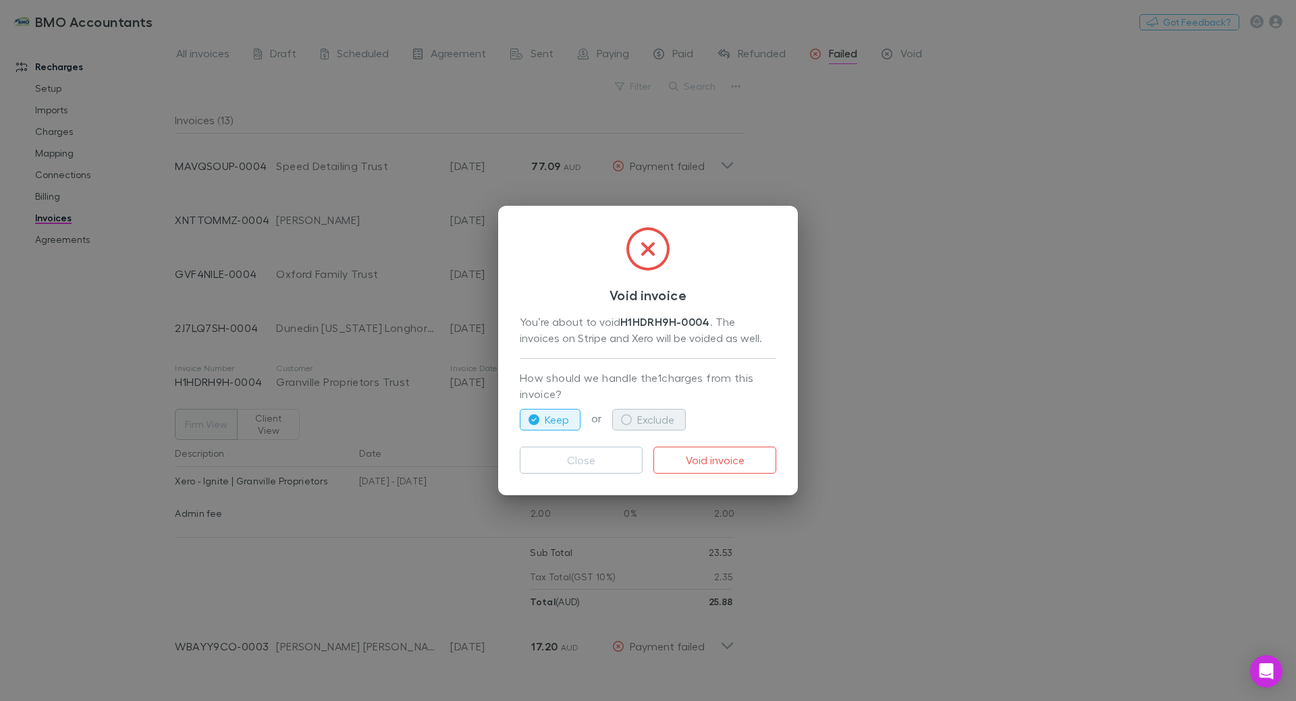
click at [629, 416] on icon "button" at bounding box center [626, 419] width 11 height 11
click at [716, 456] on button "Void invoice" at bounding box center [714, 460] width 123 height 27
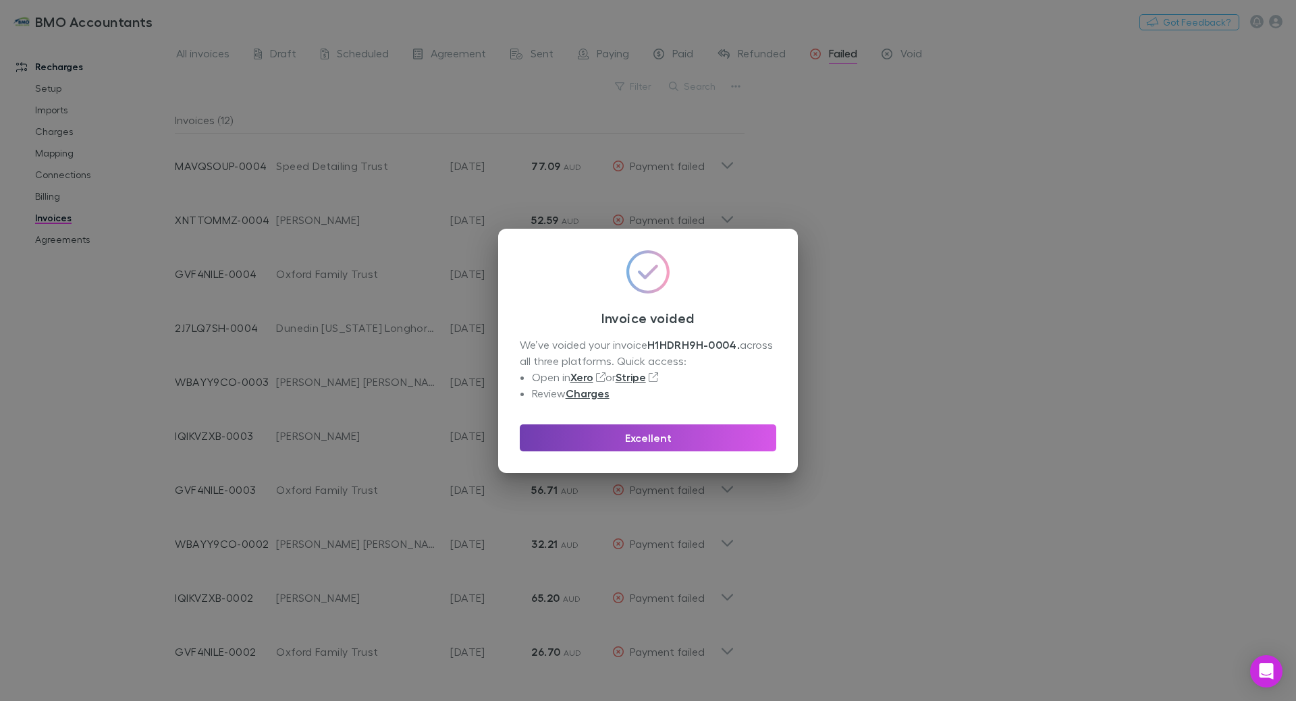
click at [648, 437] on button "Excellent" at bounding box center [648, 438] width 256 height 27
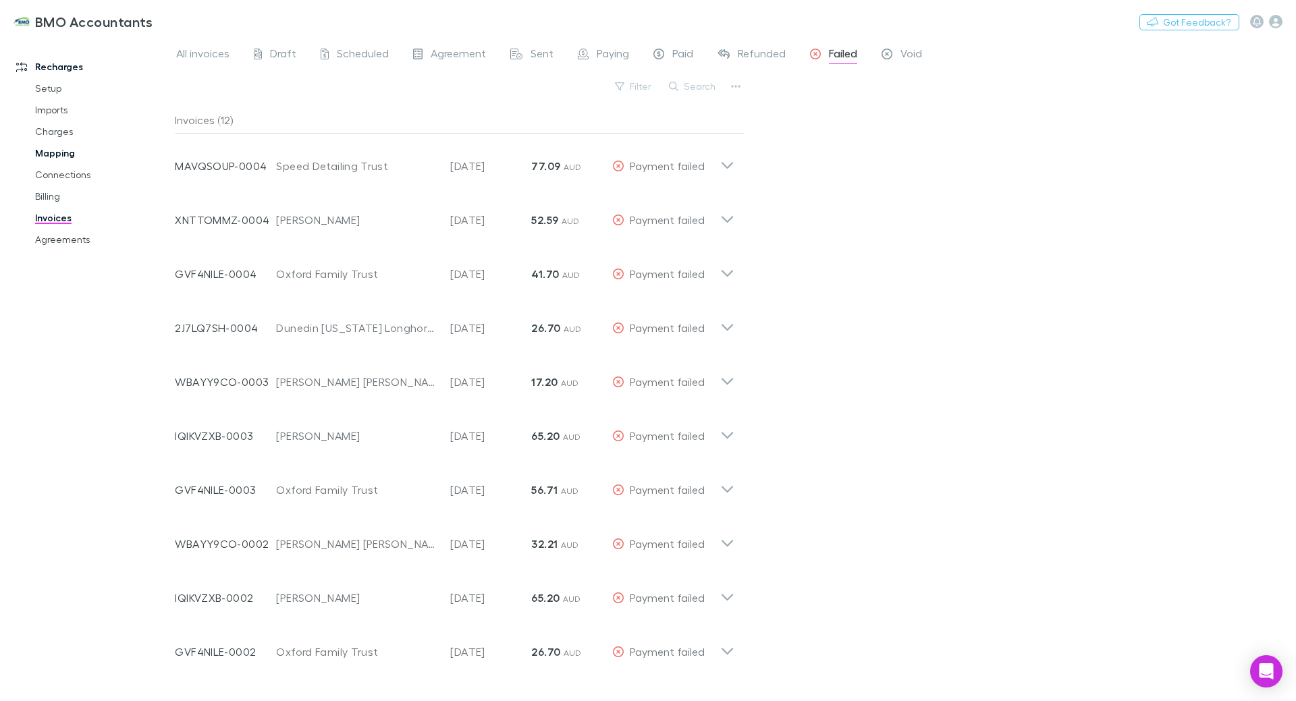
click at [61, 151] on link "Mapping" at bounding box center [102, 153] width 161 height 22
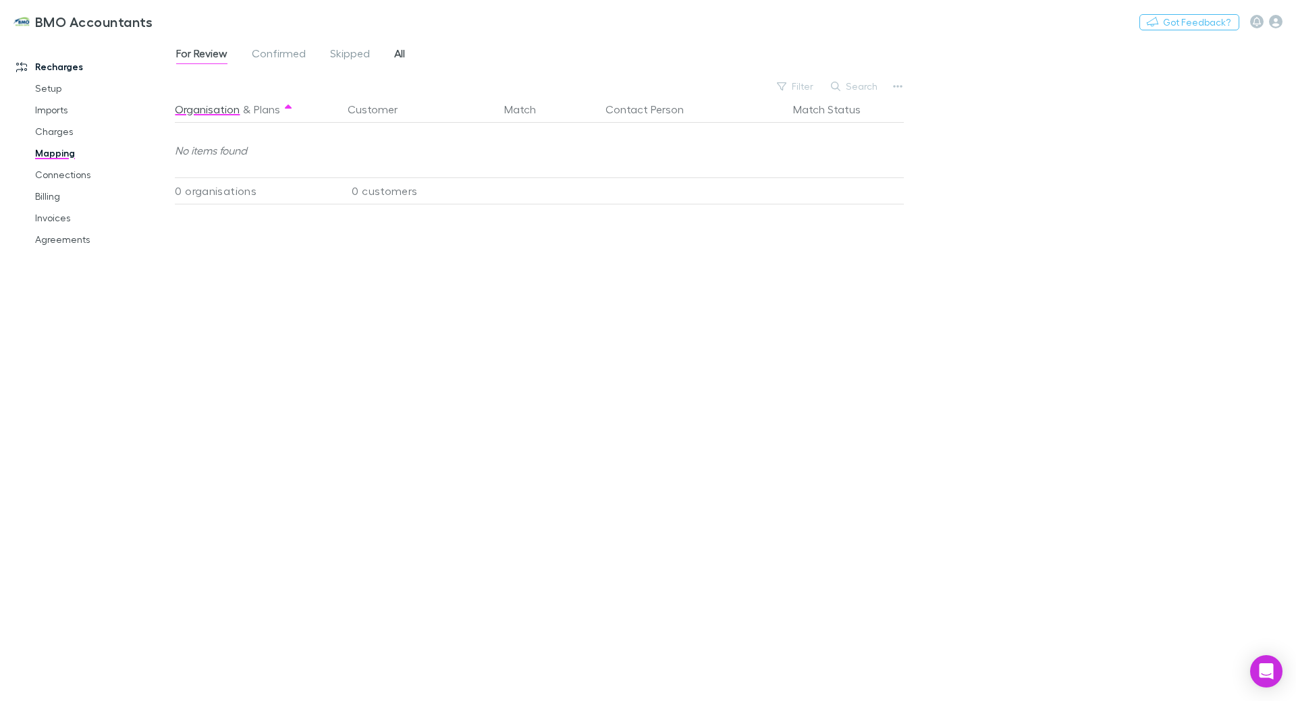
click at [403, 57] on span "All" at bounding box center [399, 56] width 11 height 18
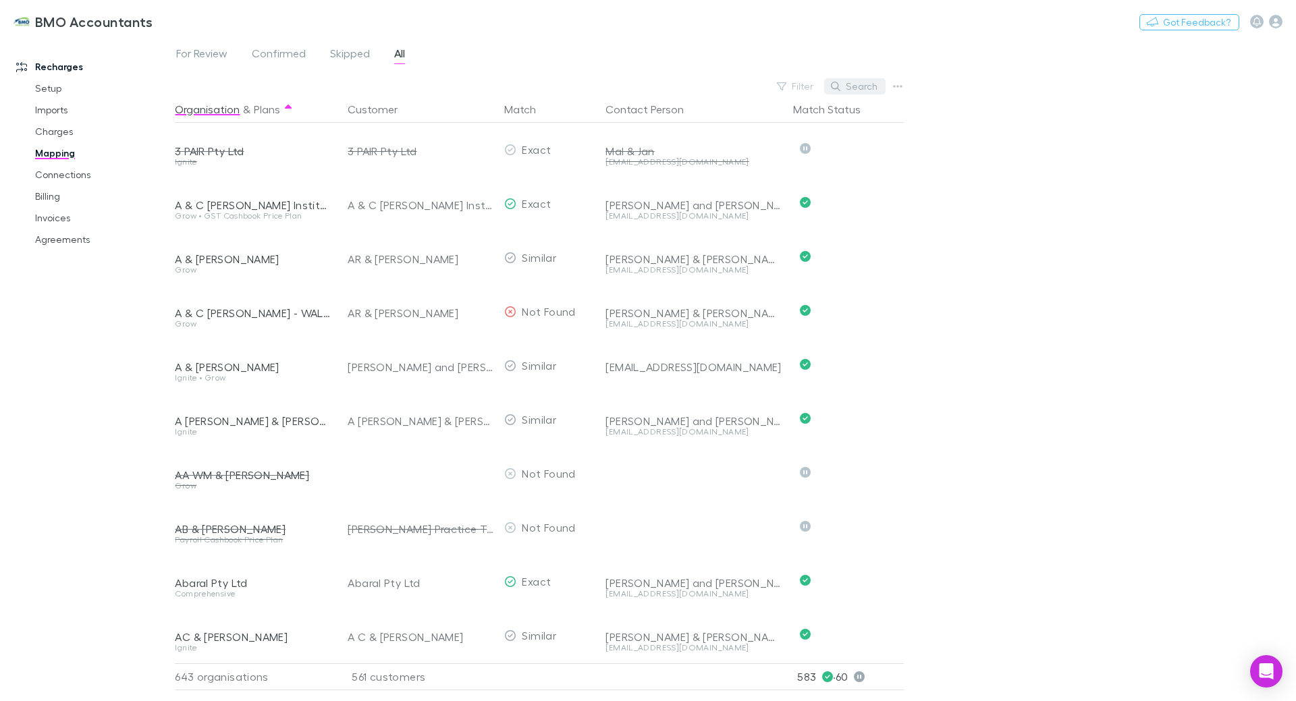
click at [856, 85] on button "Search" at bounding box center [854, 86] width 61 height 16
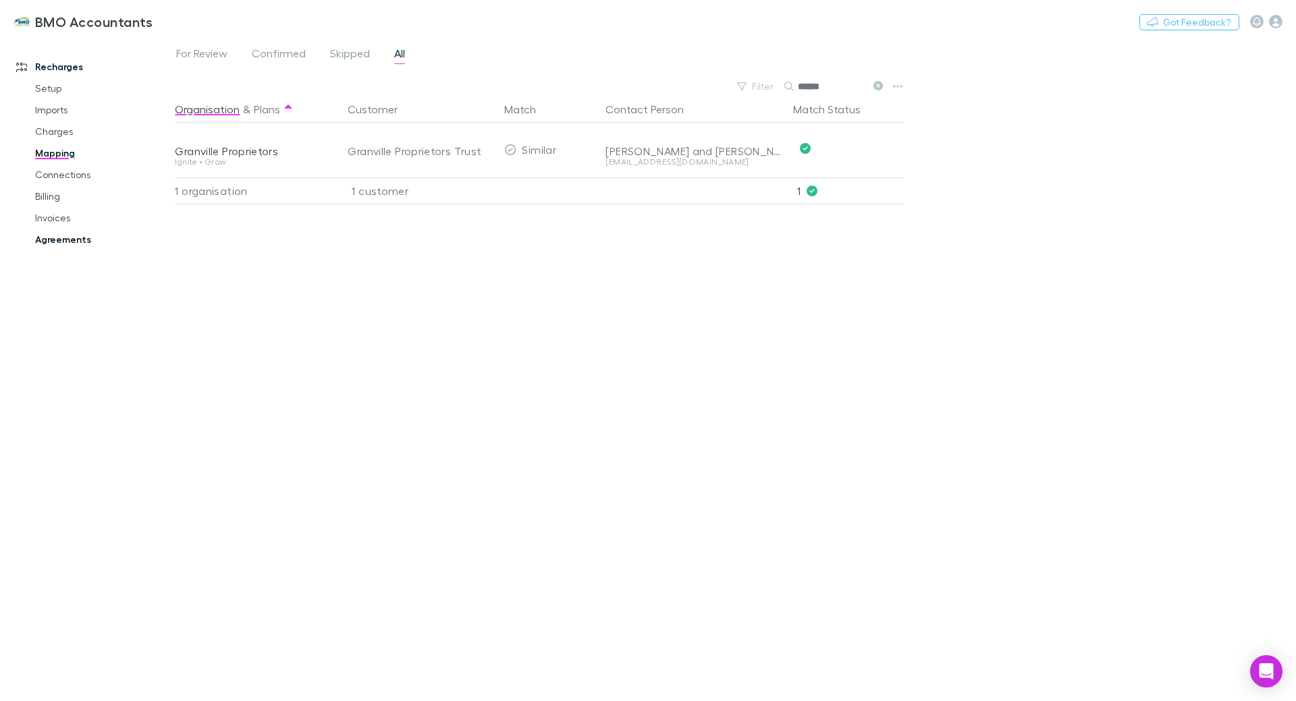
type input "******"
click at [61, 238] on link "Agreements" at bounding box center [102, 240] width 161 height 22
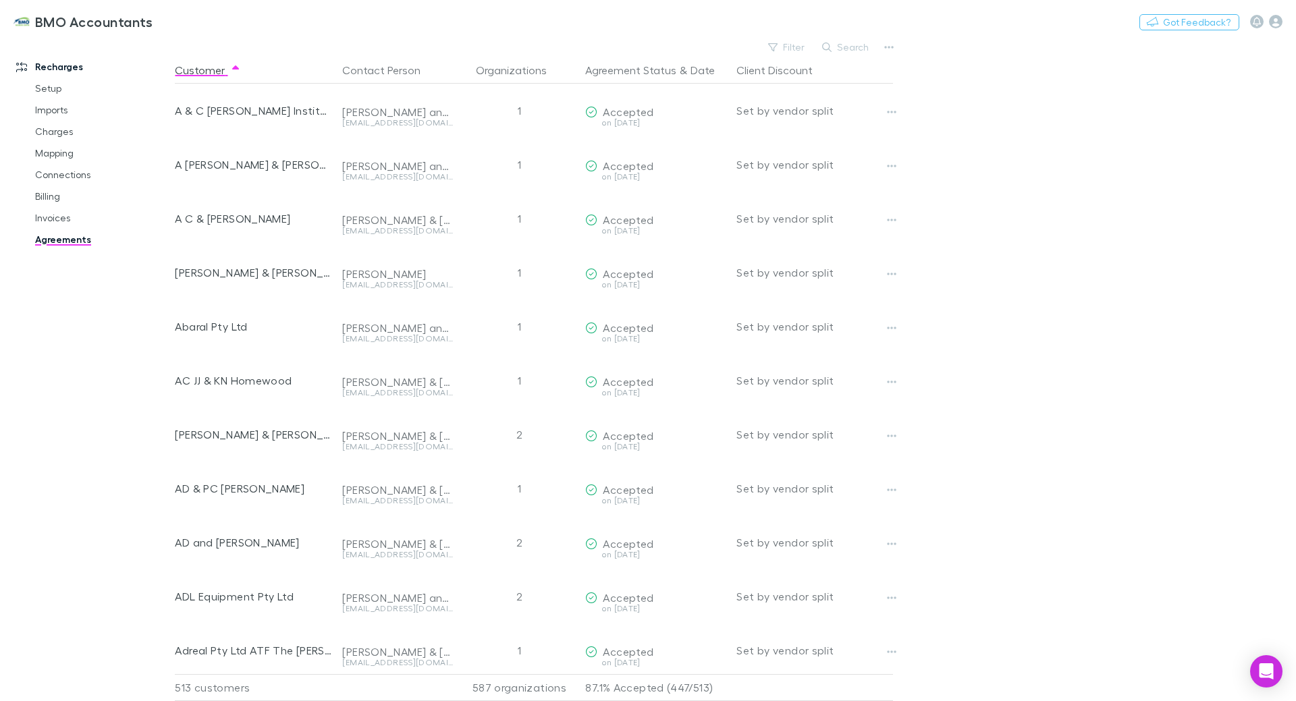
click at [854, 46] on button "Search" at bounding box center [845, 47] width 61 height 16
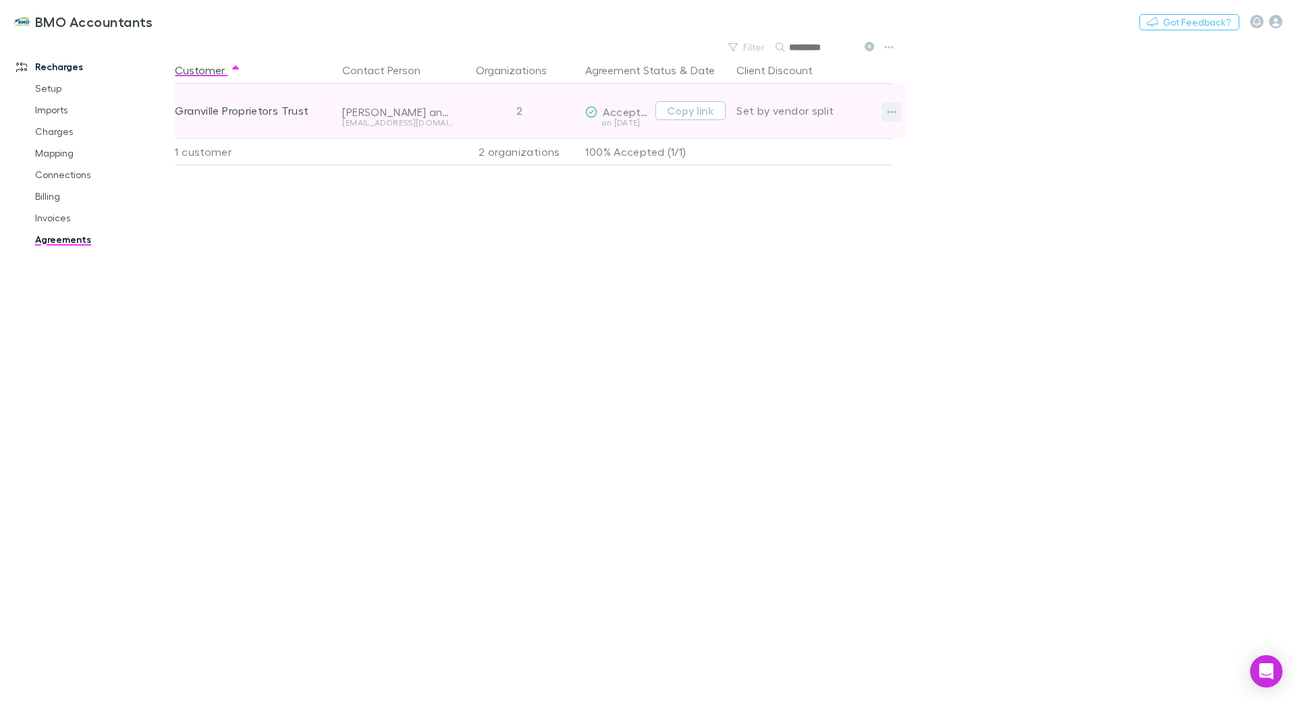
type input "*********"
click at [894, 108] on icon "button" at bounding box center [891, 112] width 9 height 11
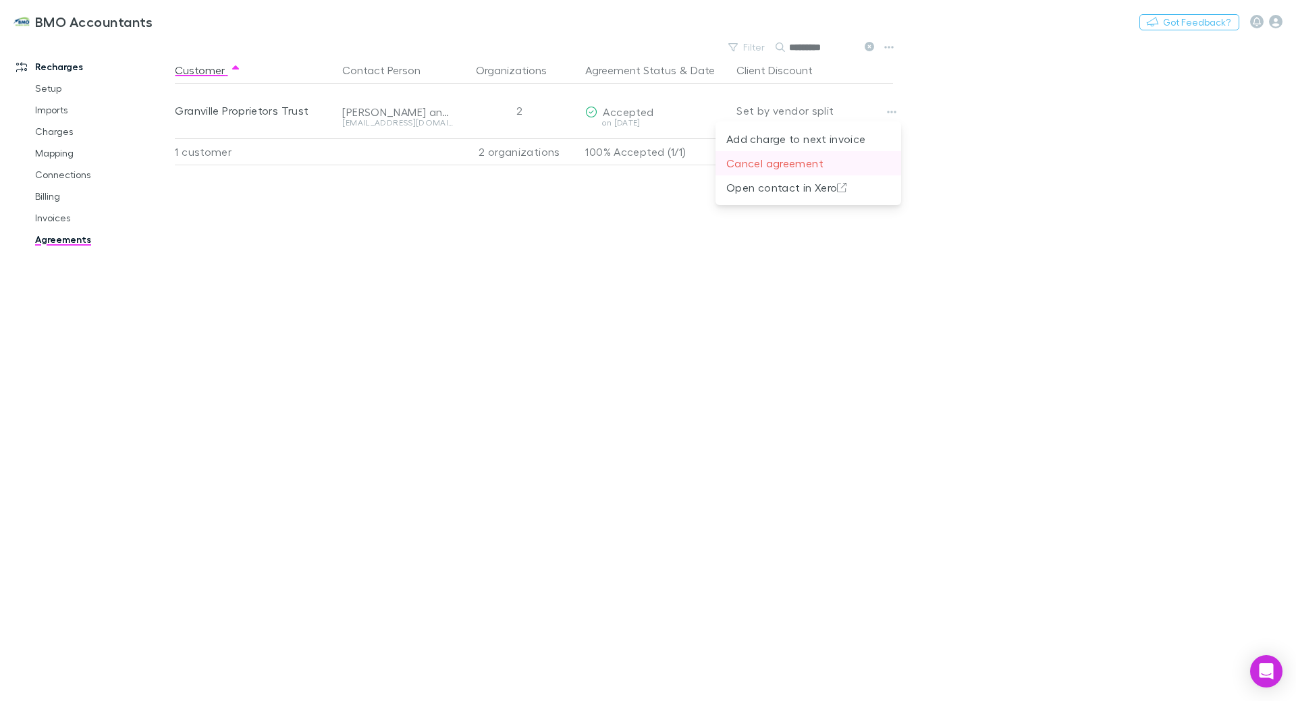
click at [809, 163] on p "Cancel agreement" at bounding box center [808, 163] width 164 height 16
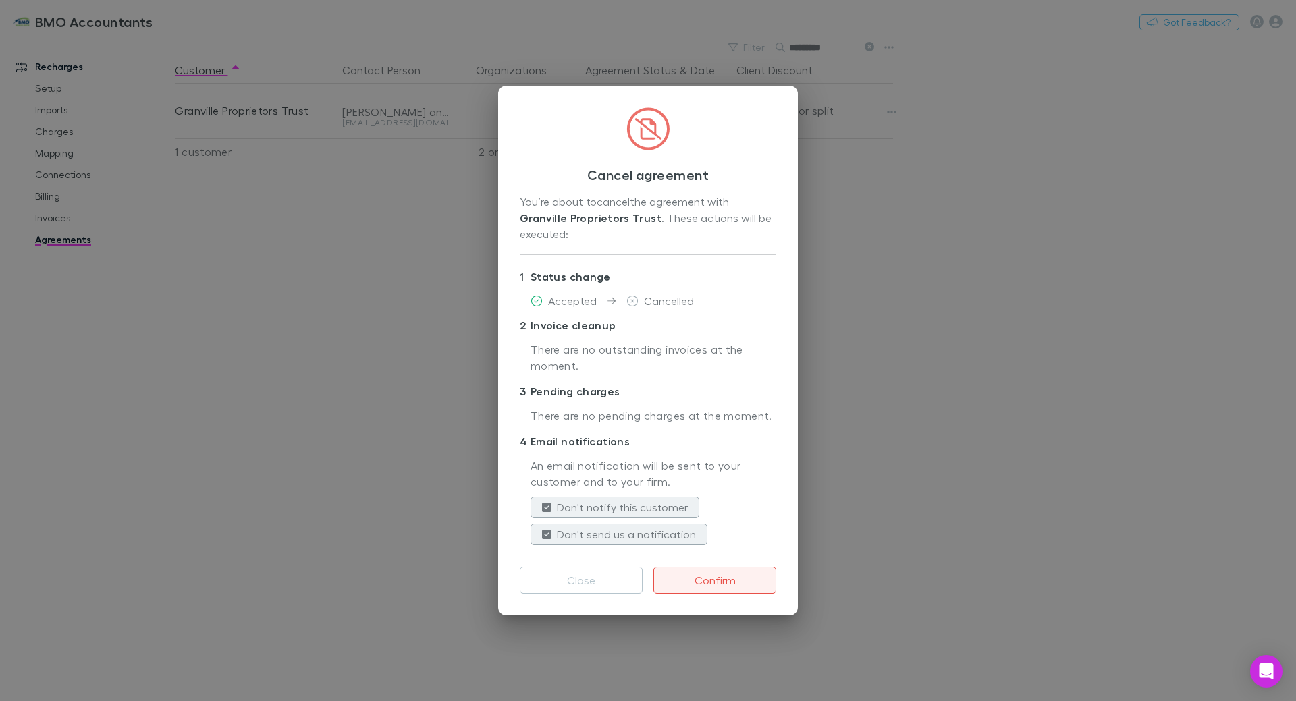
click at [749, 585] on button "Confirm" at bounding box center [714, 580] width 123 height 27
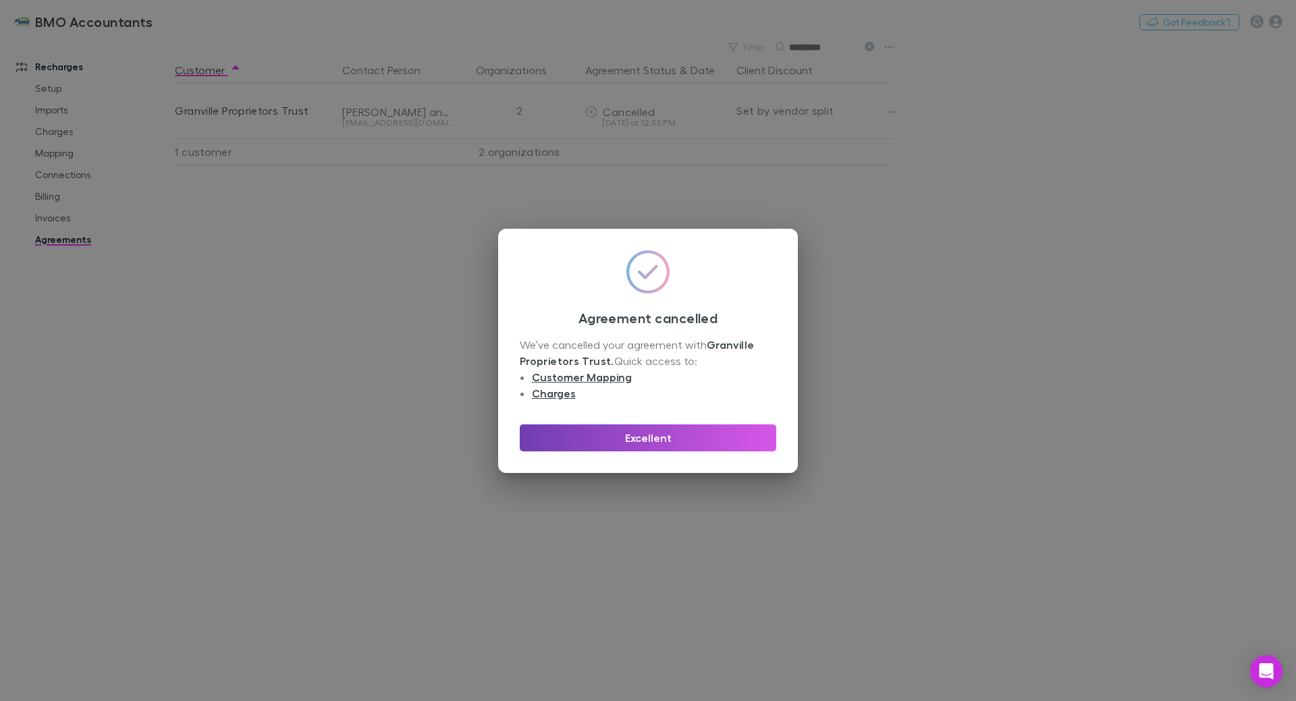
click at [624, 441] on button "Excellent" at bounding box center [648, 438] width 256 height 27
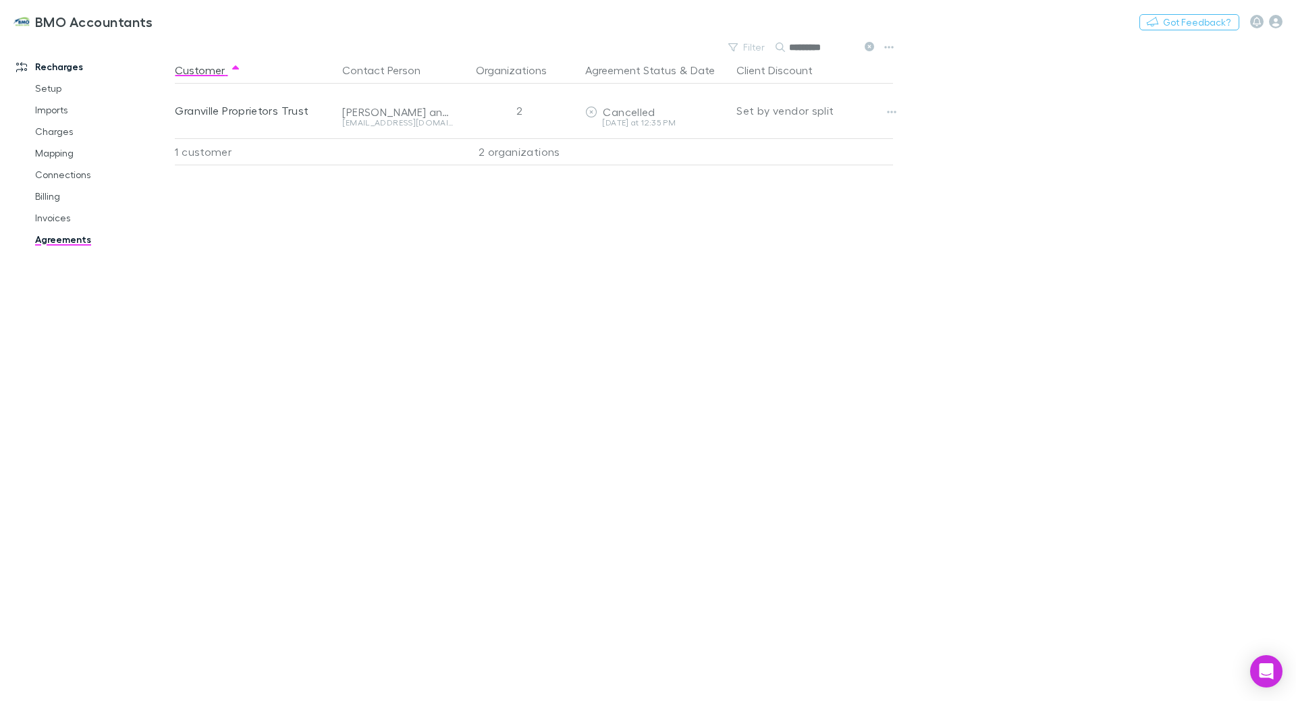
click at [870, 45] on icon at bounding box center [869, 46] width 9 height 9
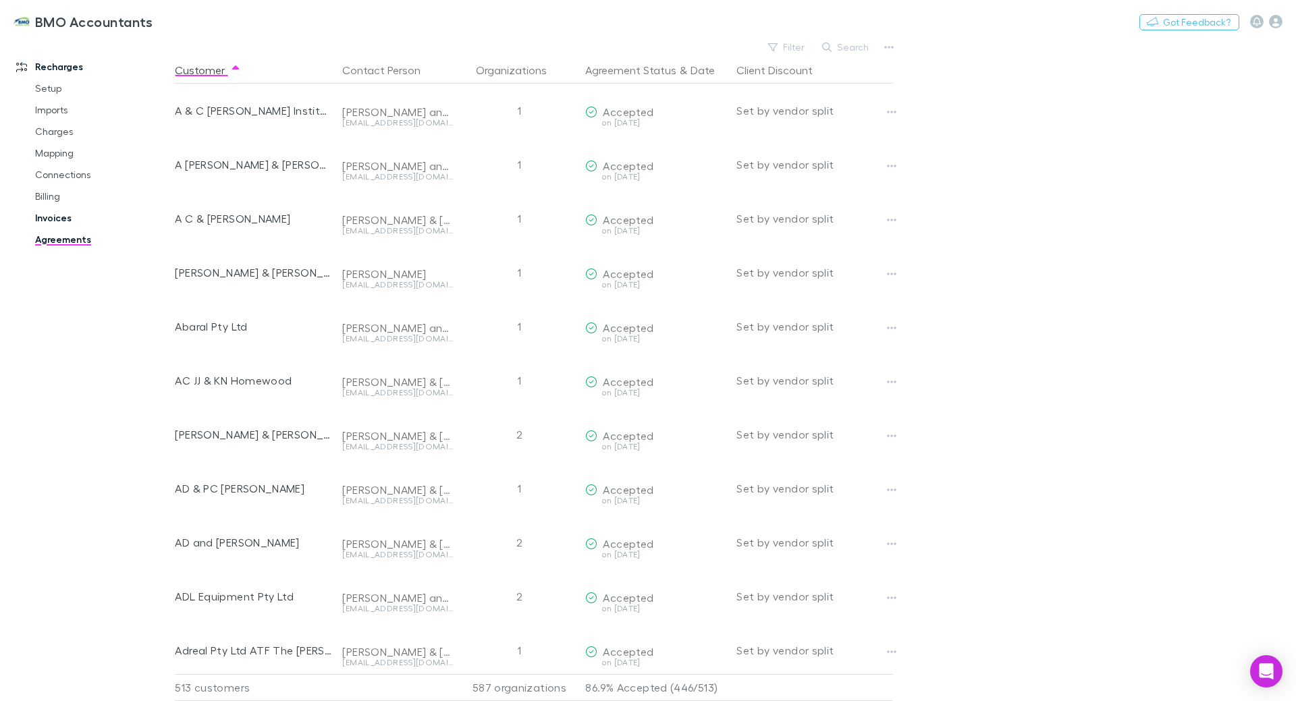
click at [53, 217] on link "Invoices" at bounding box center [102, 218] width 161 height 22
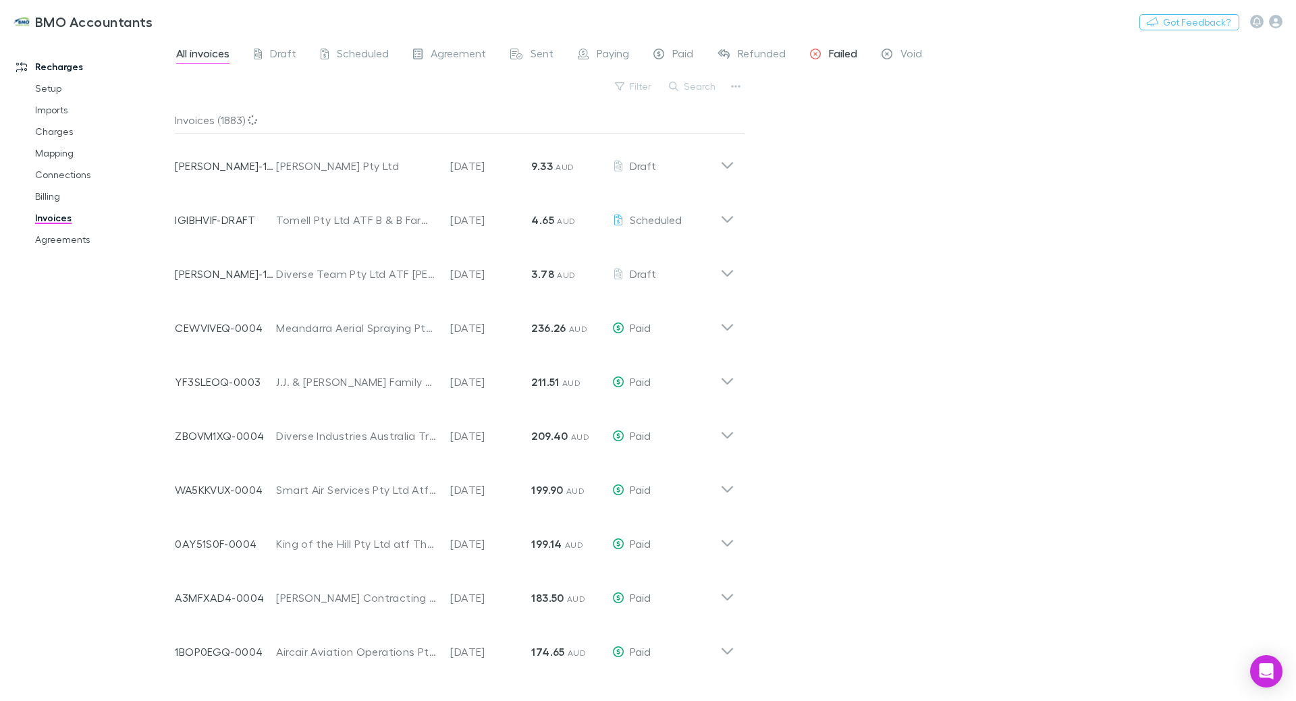
click at [835, 56] on span "Failed" at bounding box center [843, 56] width 28 height 18
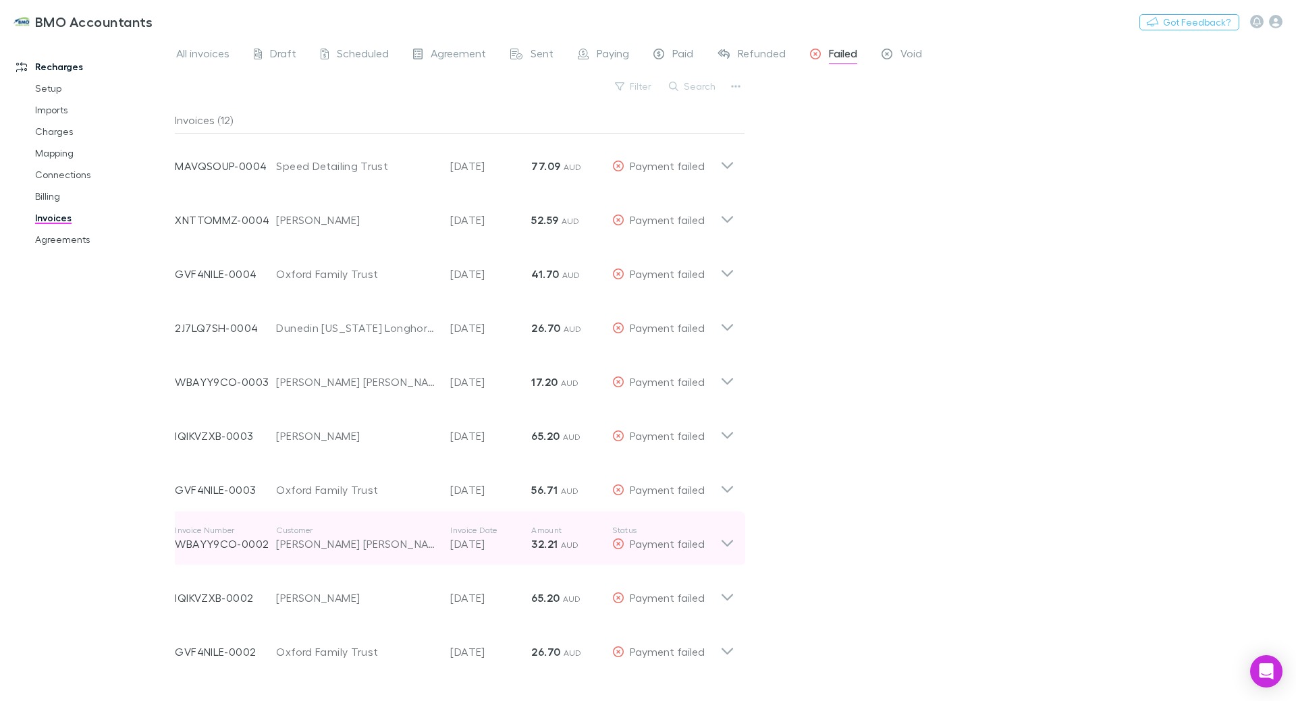
click at [729, 544] on icon at bounding box center [726, 543] width 11 height 7
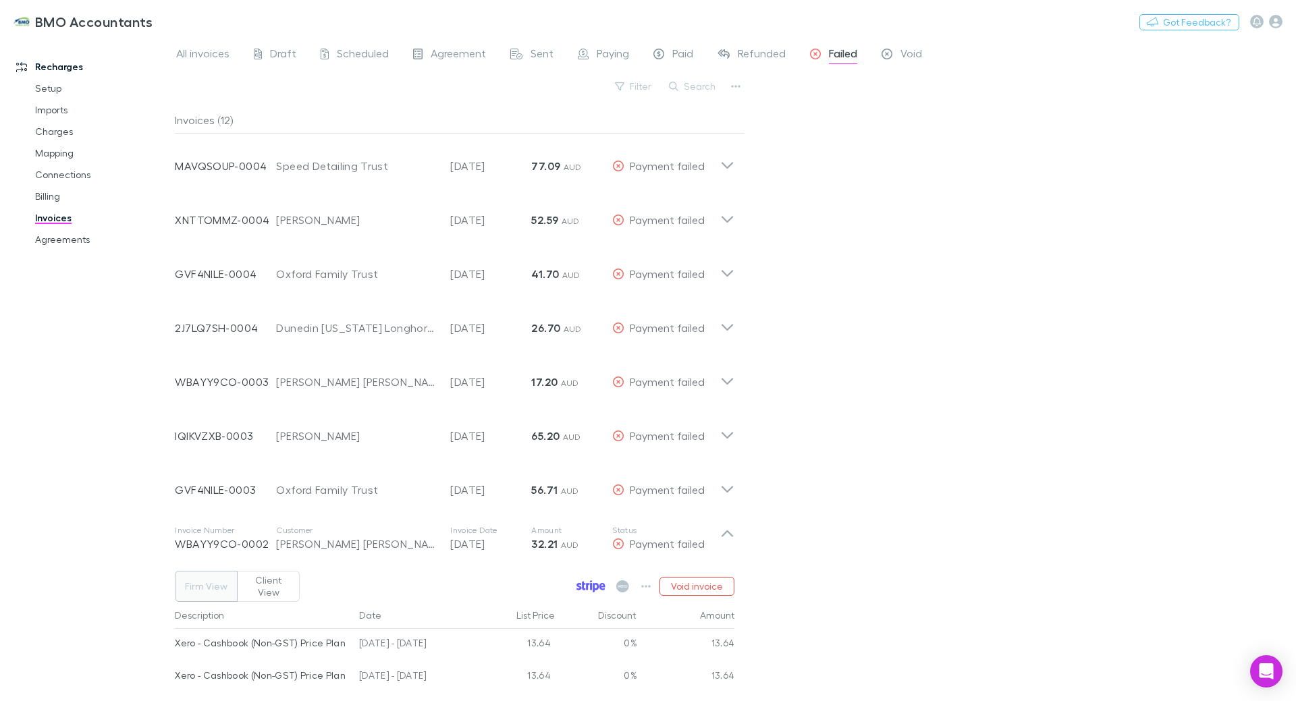
click at [580, 583] on icon at bounding box center [579, 586] width 5 height 7
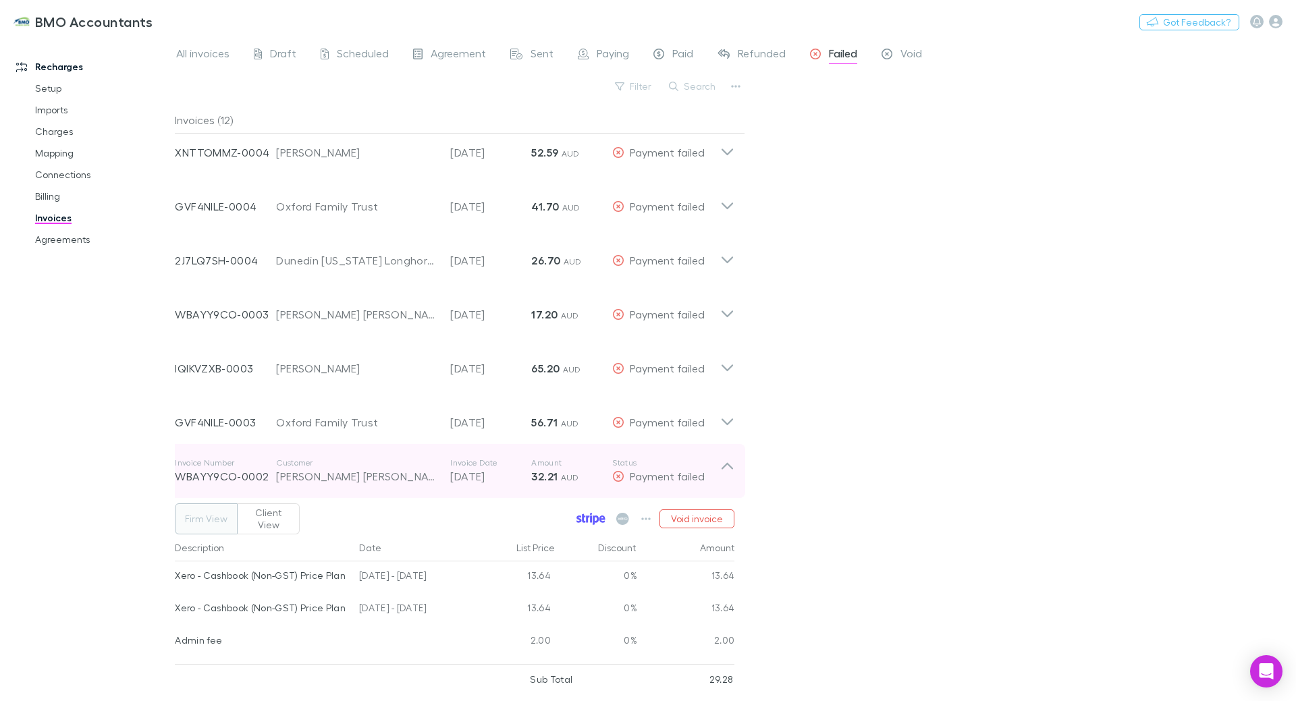
scroll to position [135, 0]
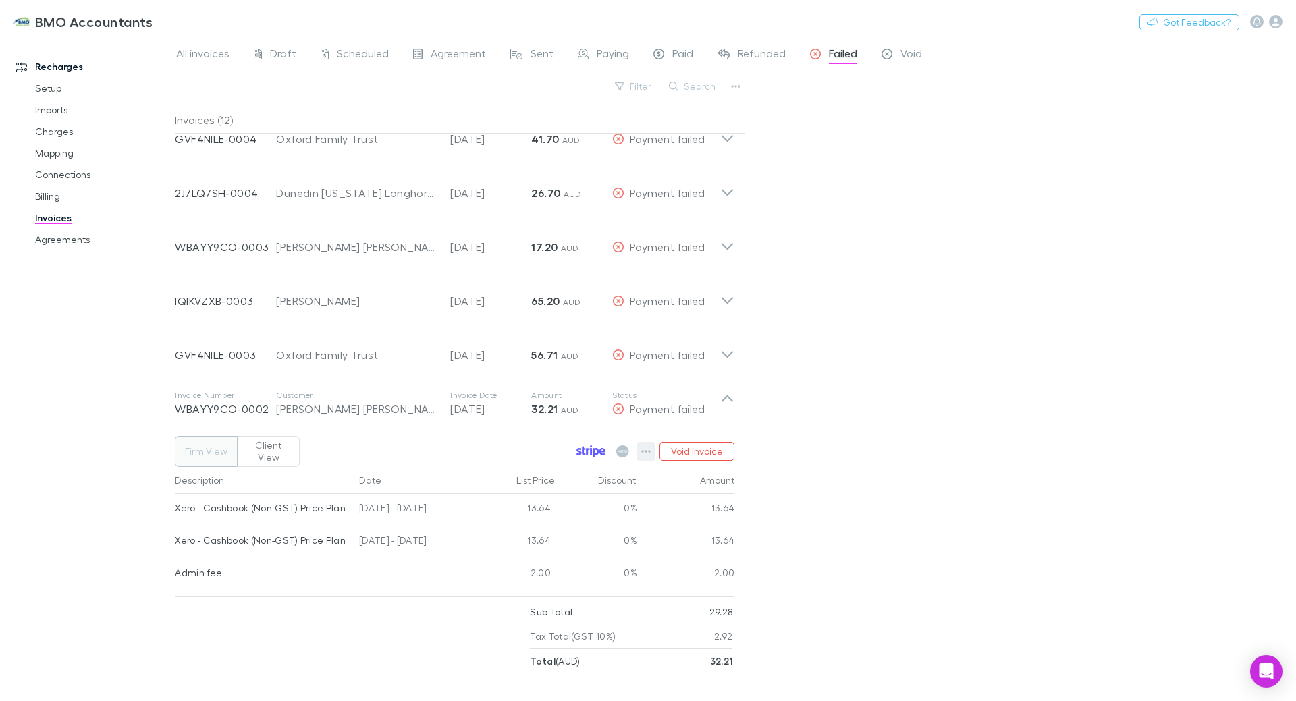
click at [645, 446] on icon "button" at bounding box center [645, 451] width 9 height 11
click at [557, 626] on p "View agreement" at bounding box center [564, 624] width 164 height 16
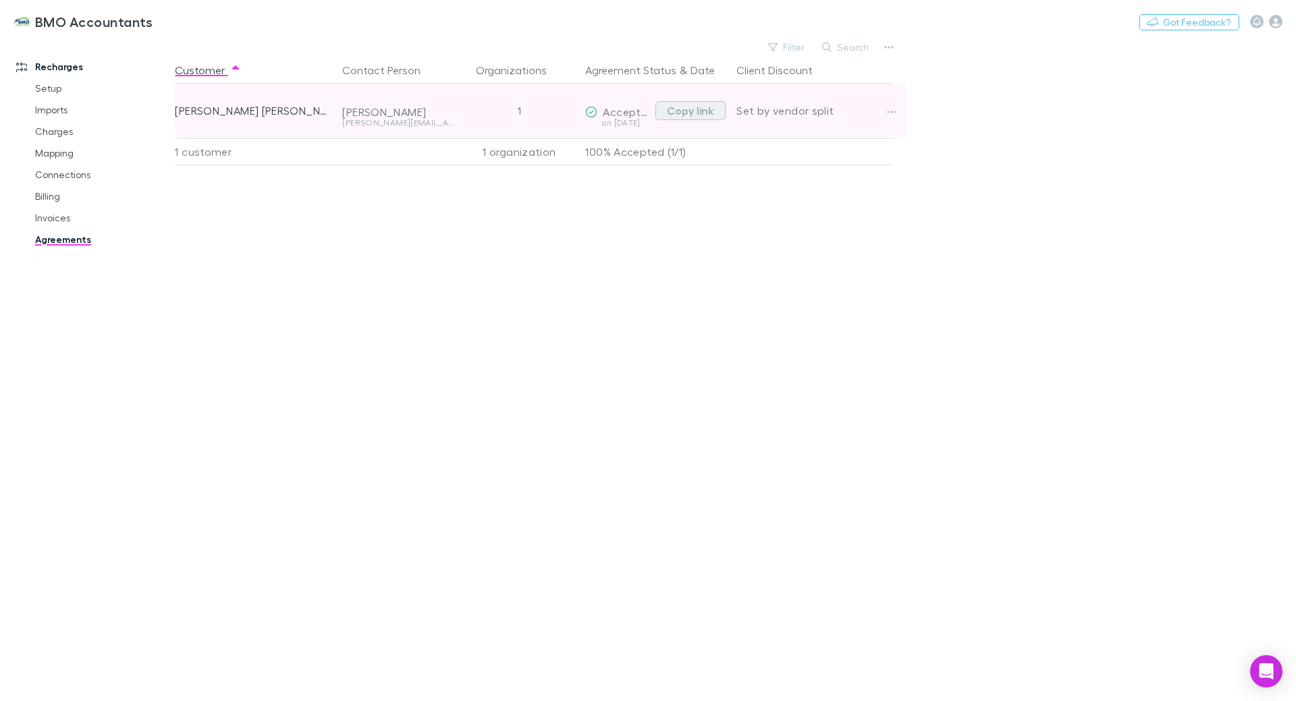
click at [694, 106] on button "Copy link" at bounding box center [690, 110] width 70 height 19
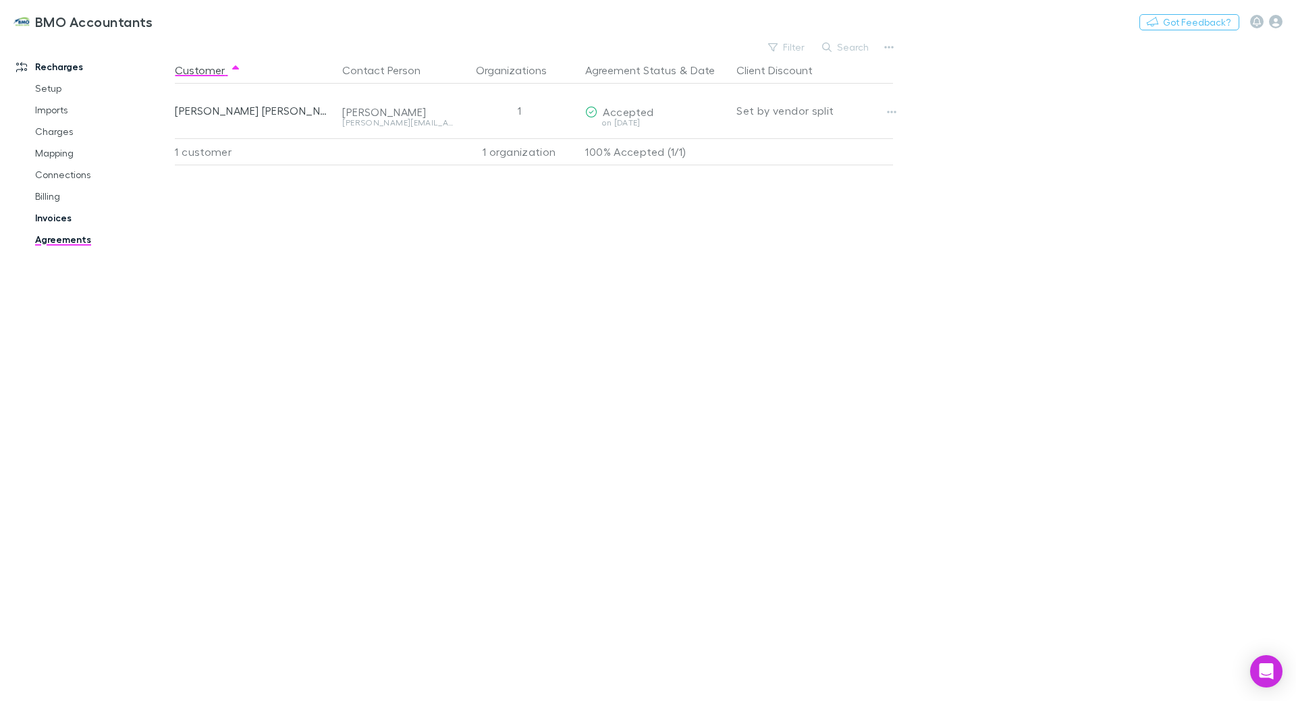
click at [46, 219] on link "Invoices" at bounding box center [102, 218] width 161 height 22
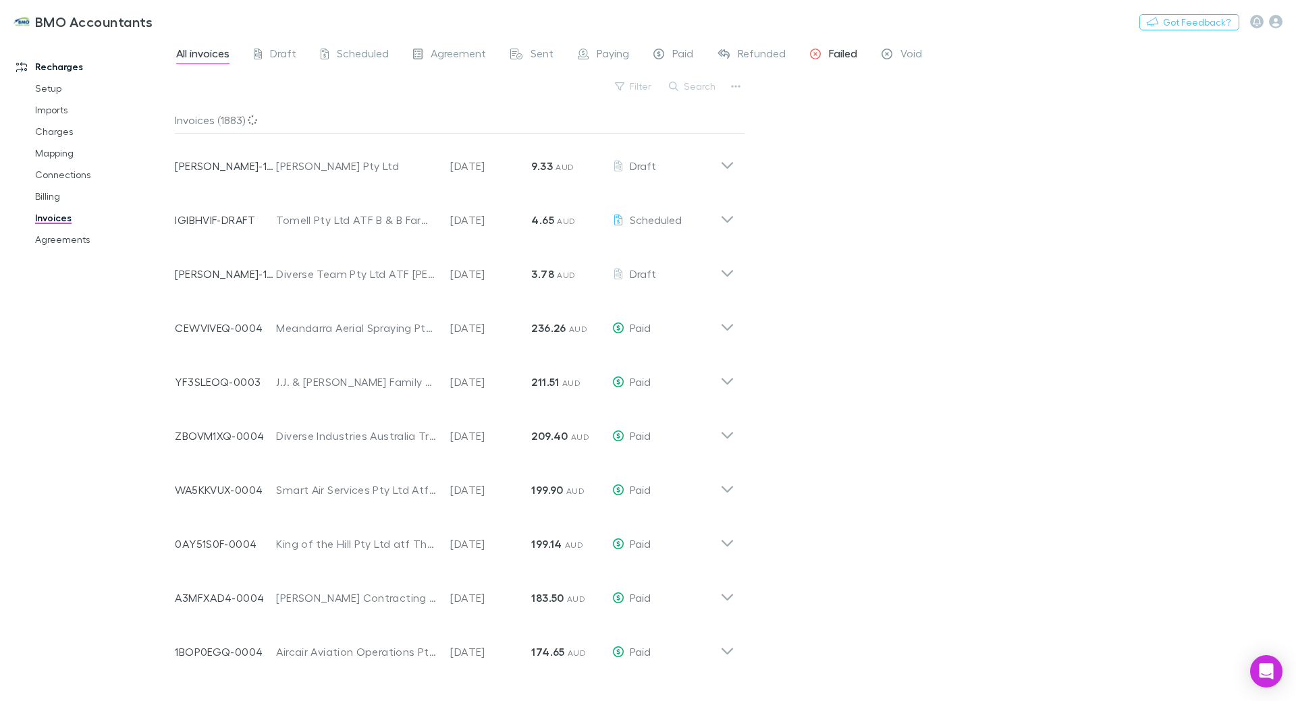
click at [840, 53] on span "Failed" at bounding box center [843, 56] width 28 height 18
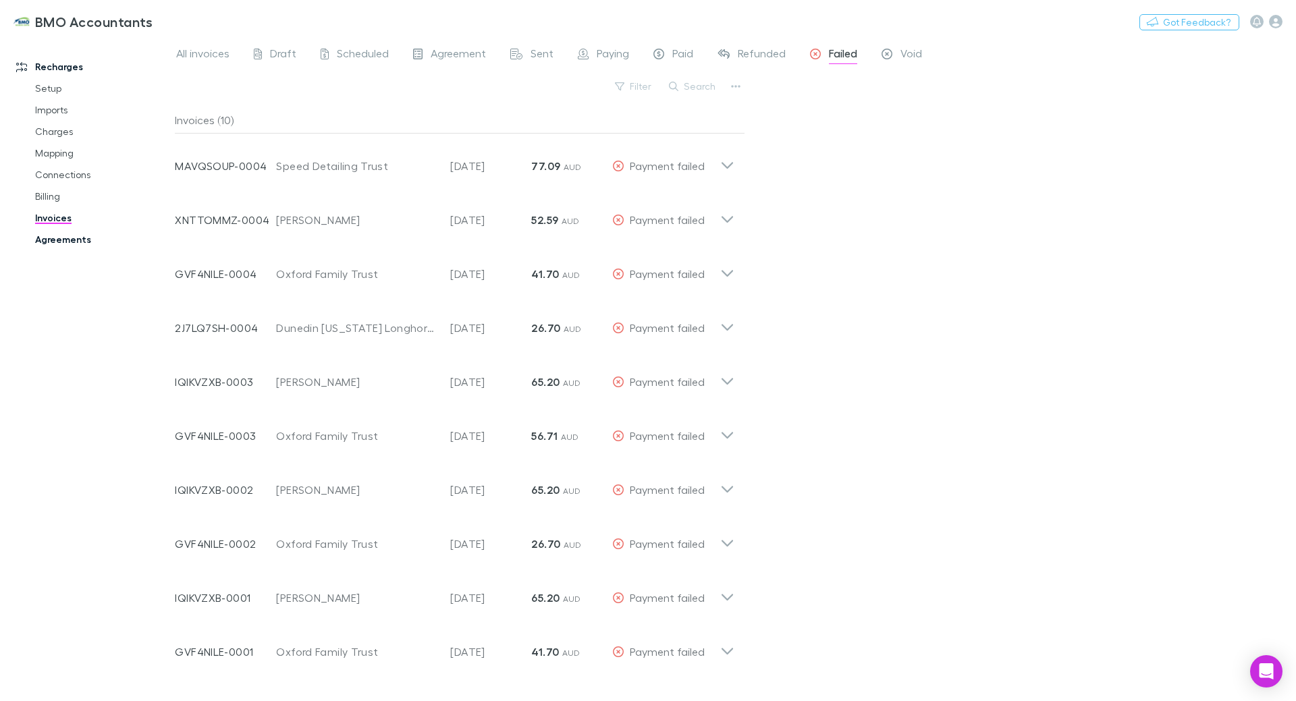
click at [48, 240] on link "Agreements" at bounding box center [102, 240] width 161 height 22
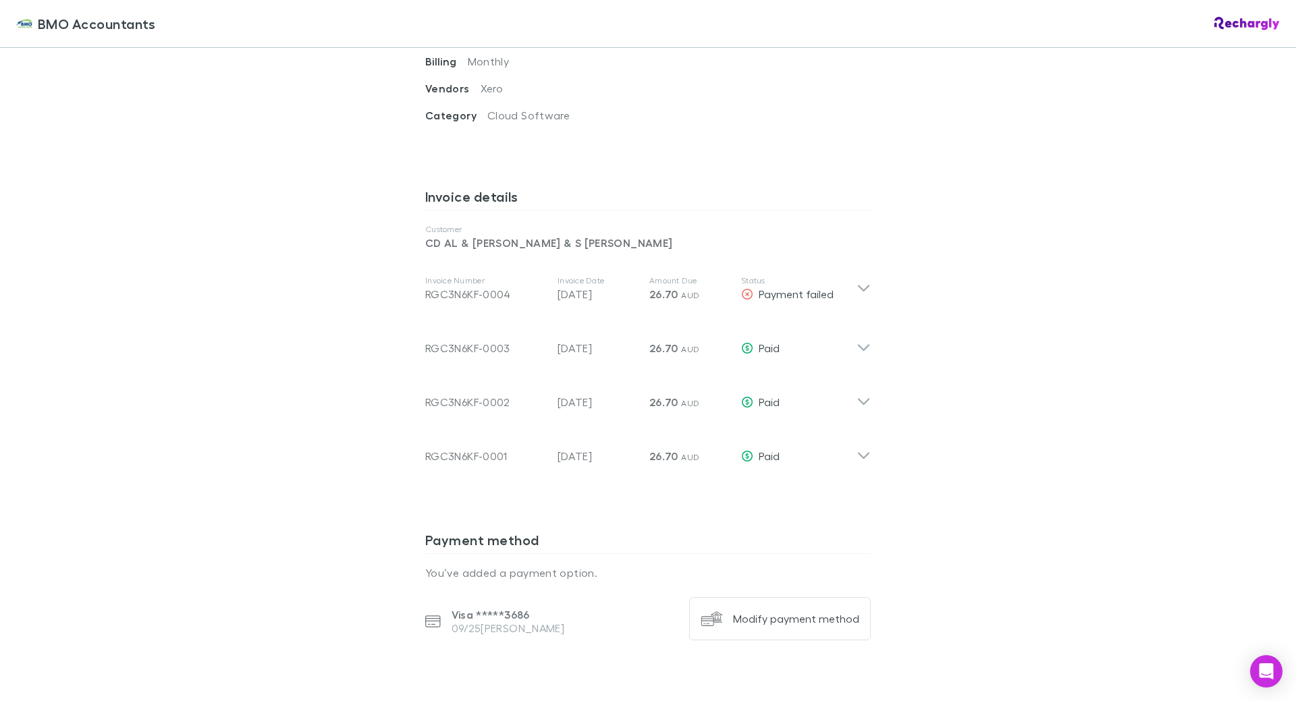
scroll to position [810, 0]
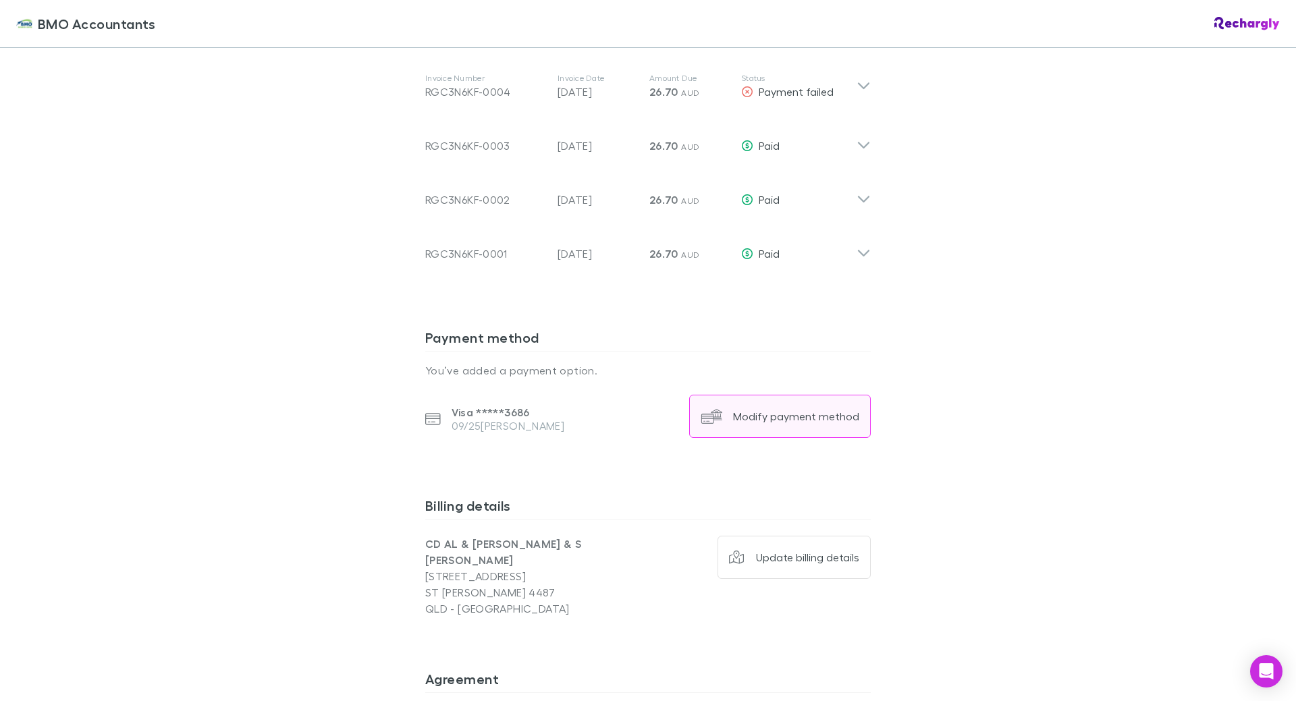
click at [768, 410] on div "Modify payment method" at bounding box center [796, 416] width 126 height 13
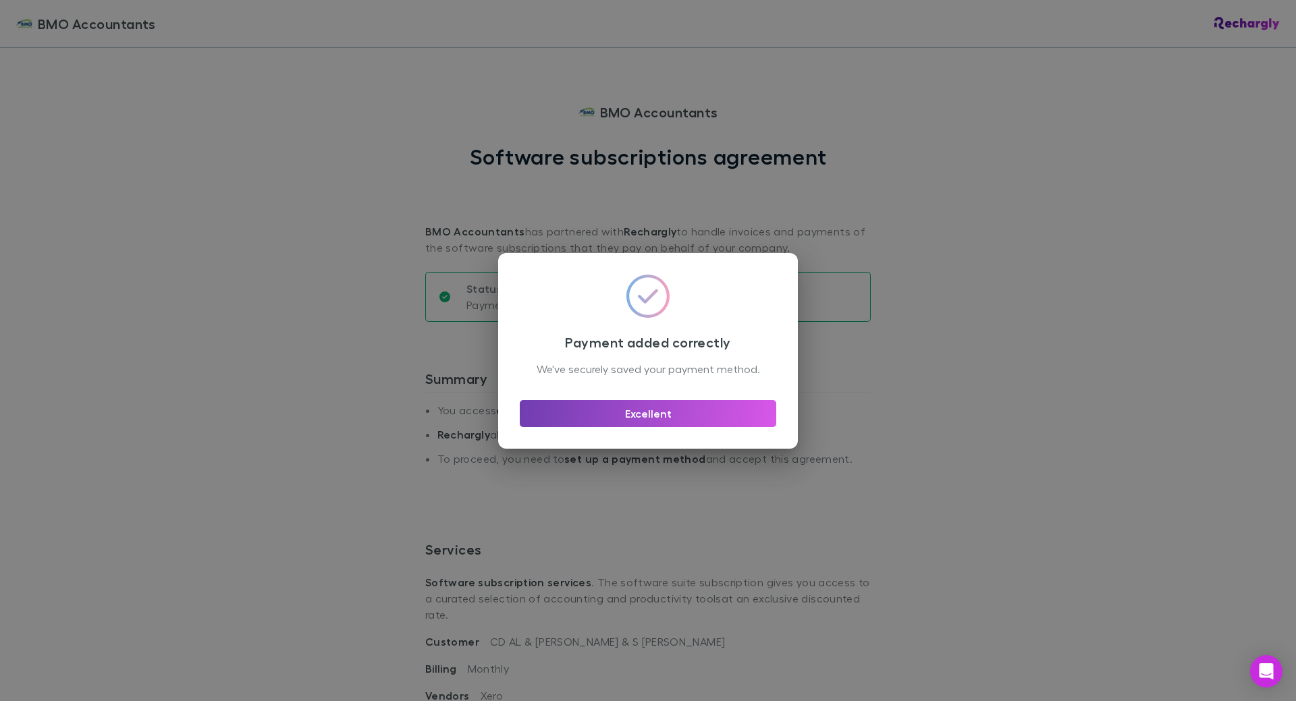
click at [629, 422] on button "Excellent" at bounding box center [648, 413] width 256 height 27
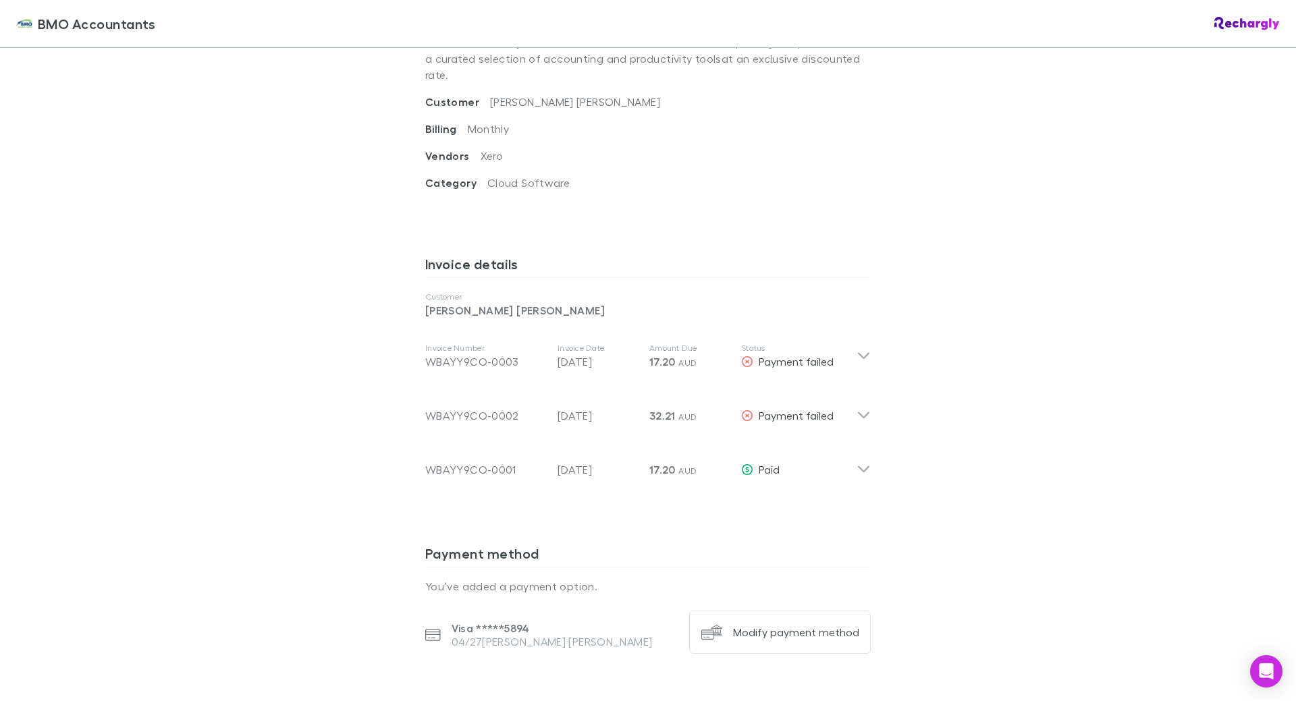
scroll to position [607, 0]
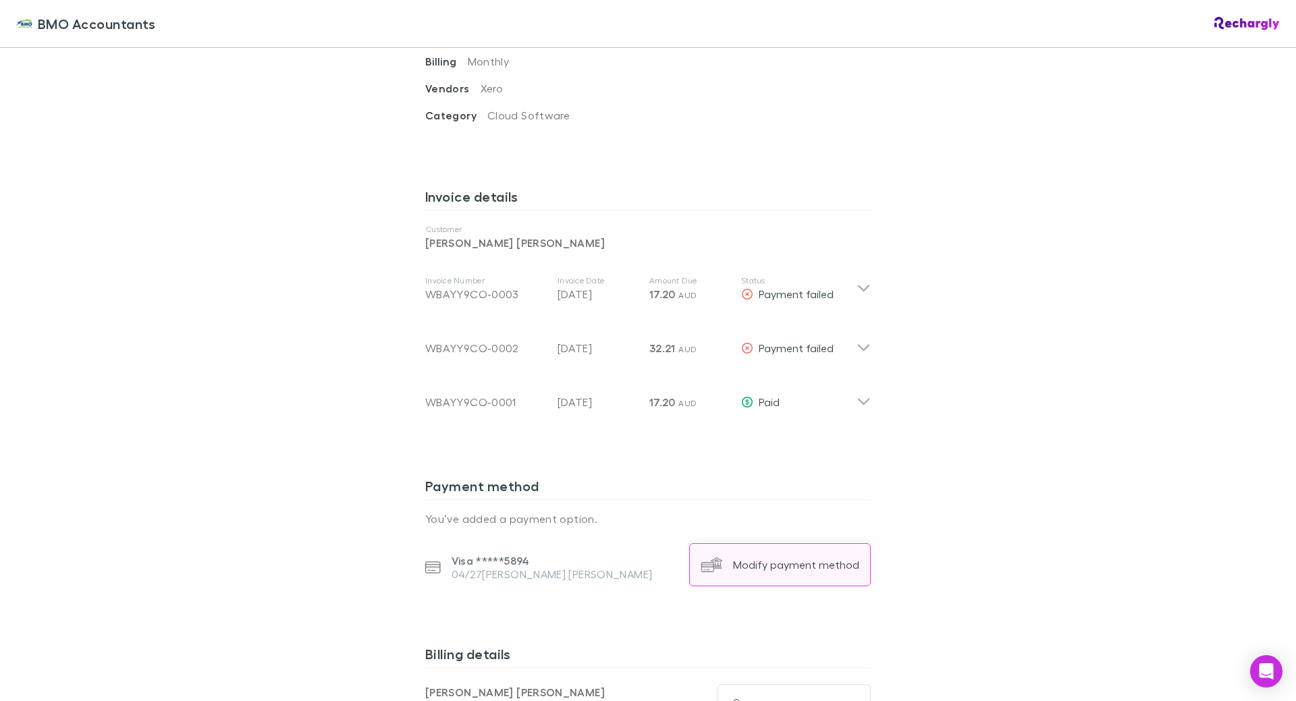
click at [767, 558] on div "Modify payment method" at bounding box center [796, 564] width 126 height 13
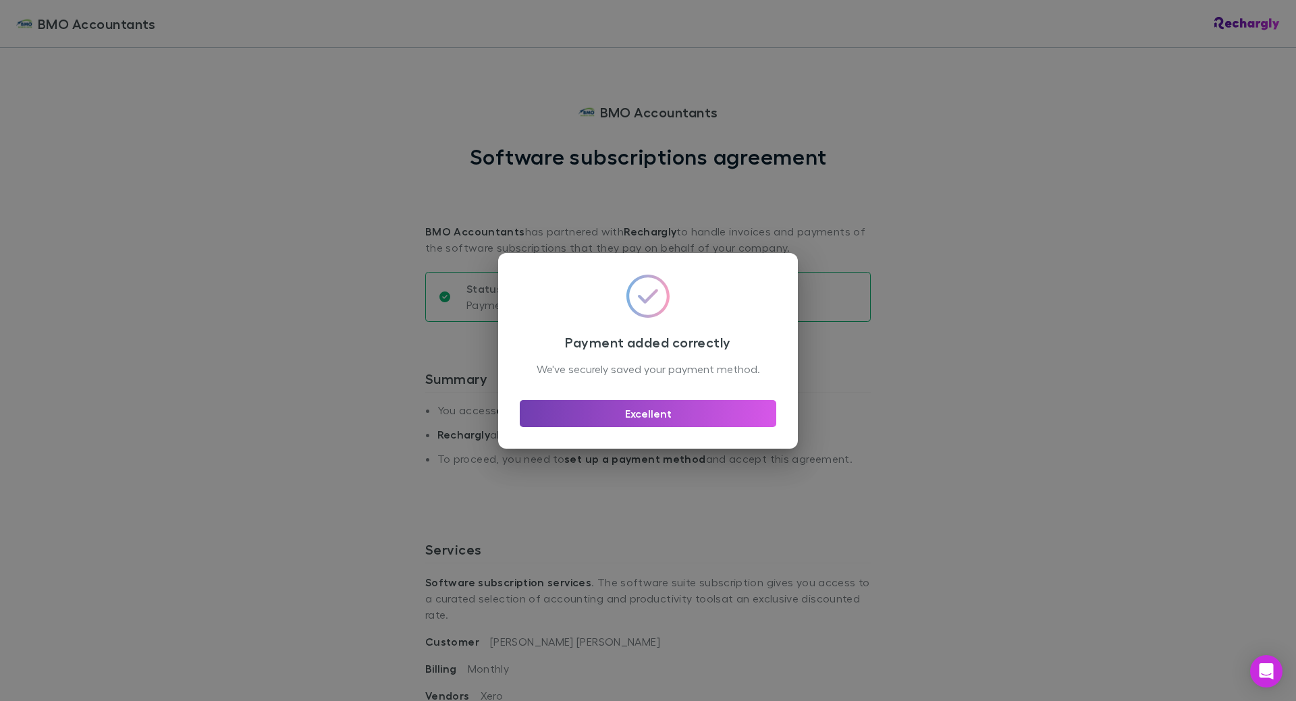
click at [642, 423] on button "Excellent" at bounding box center [648, 413] width 256 height 27
